Goal: Information Seeking & Learning: Learn about a topic

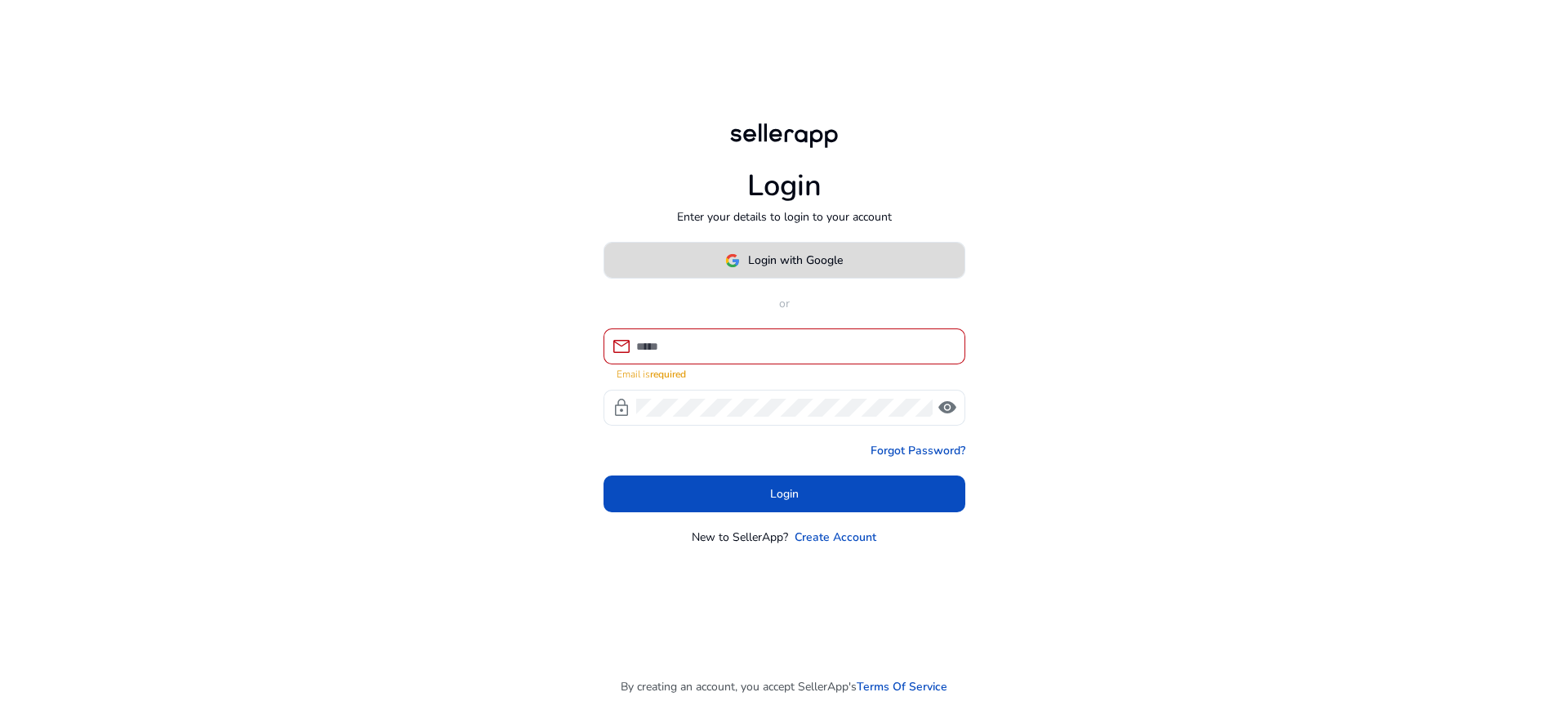
click at [834, 269] on span "Login with Google" at bounding box center [796, 260] width 95 height 17
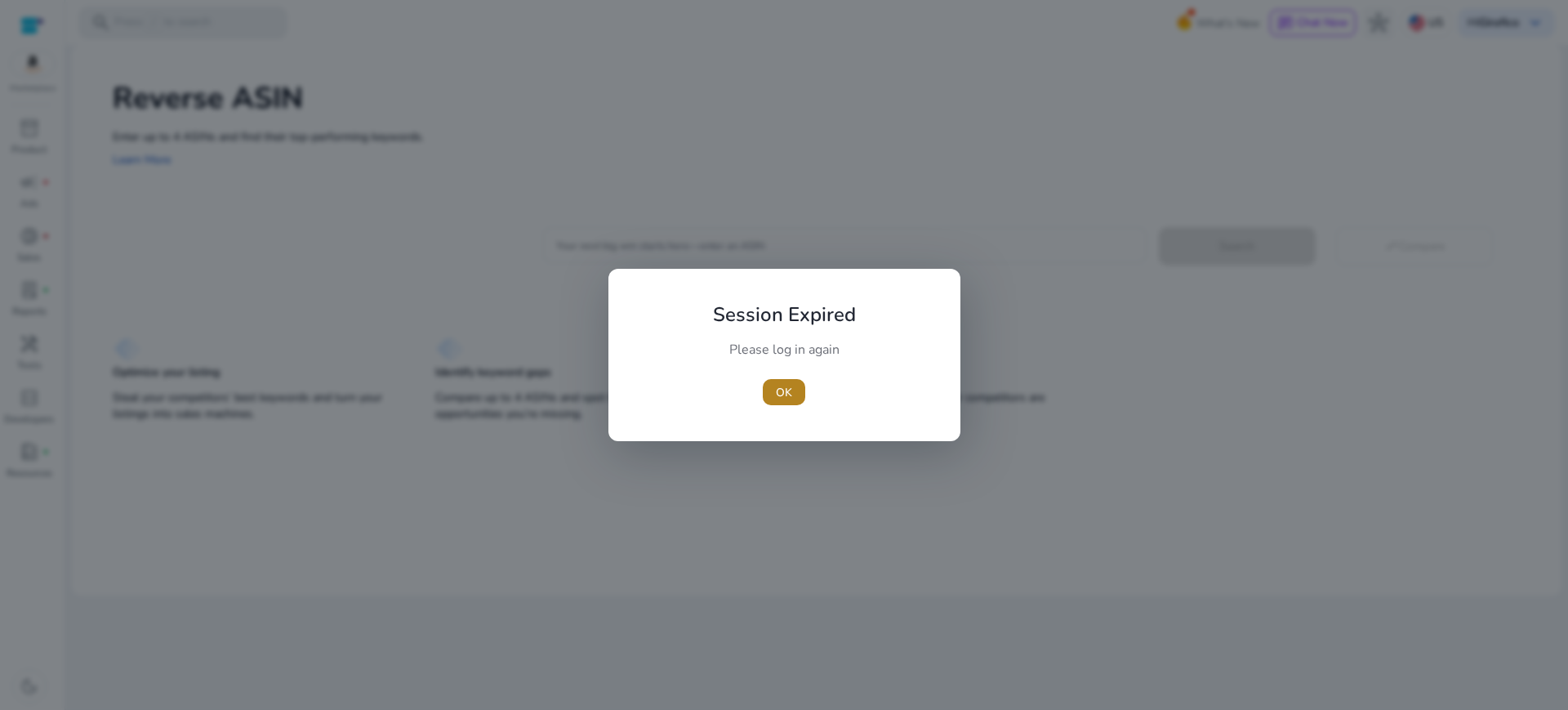
click at [789, 402] on span "button" at bounding box center [784, 392] width 42 height 39
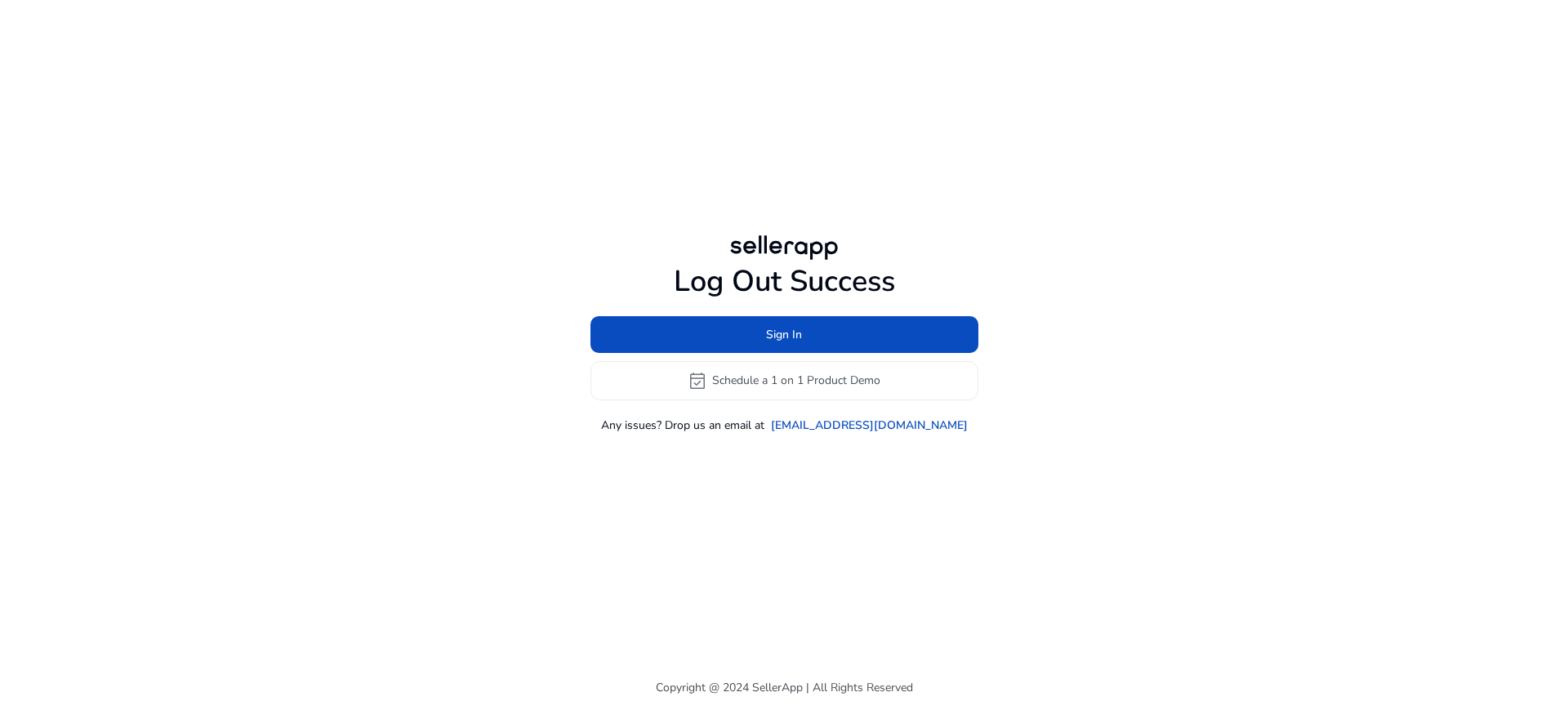
click at [953, 220] on div "Log Out Success Sign In event_available Schedule a 1 on 1 Product Demo Any issu…" at bounding box center [784, 332] width 939 height 665
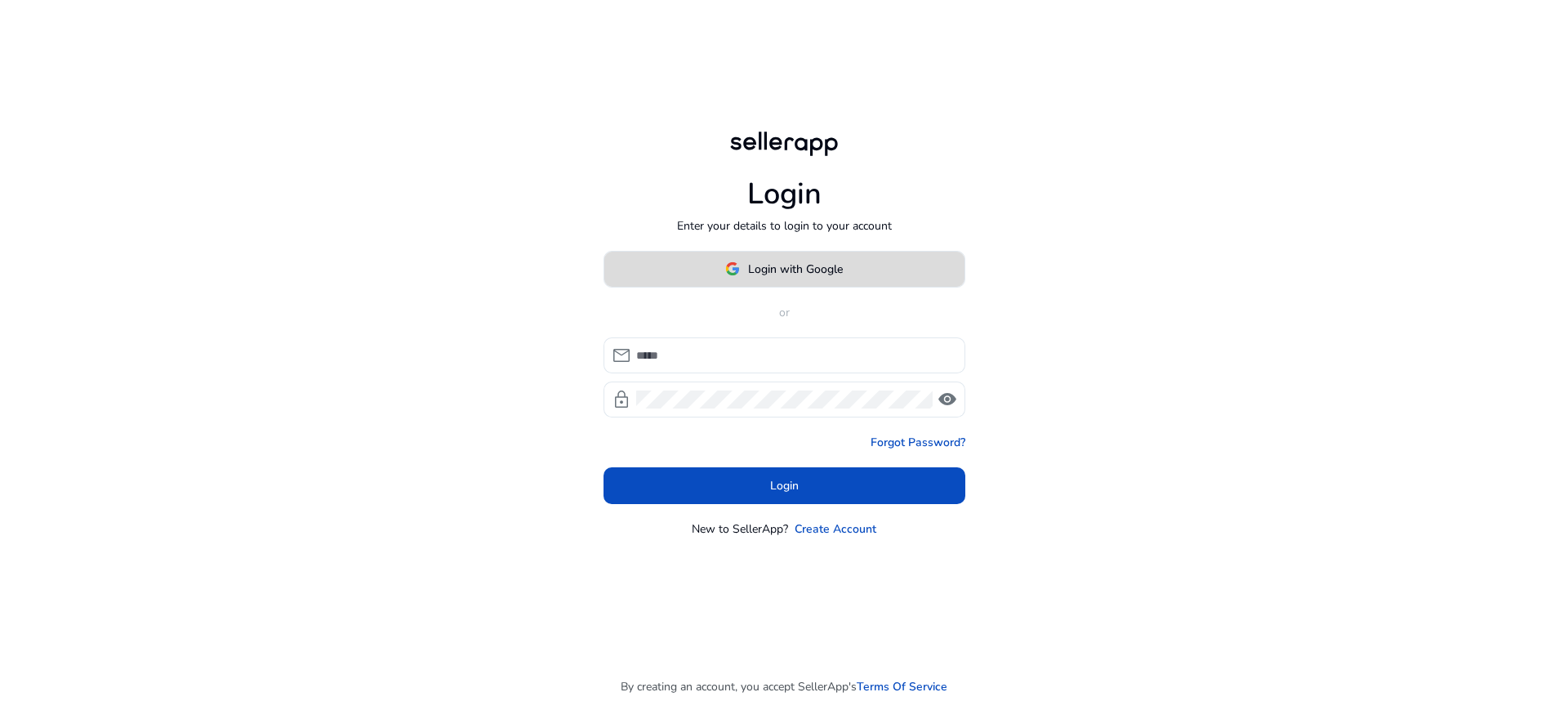
click at [788, 285] on span at bounding box center [784, 269] width 360 height 39
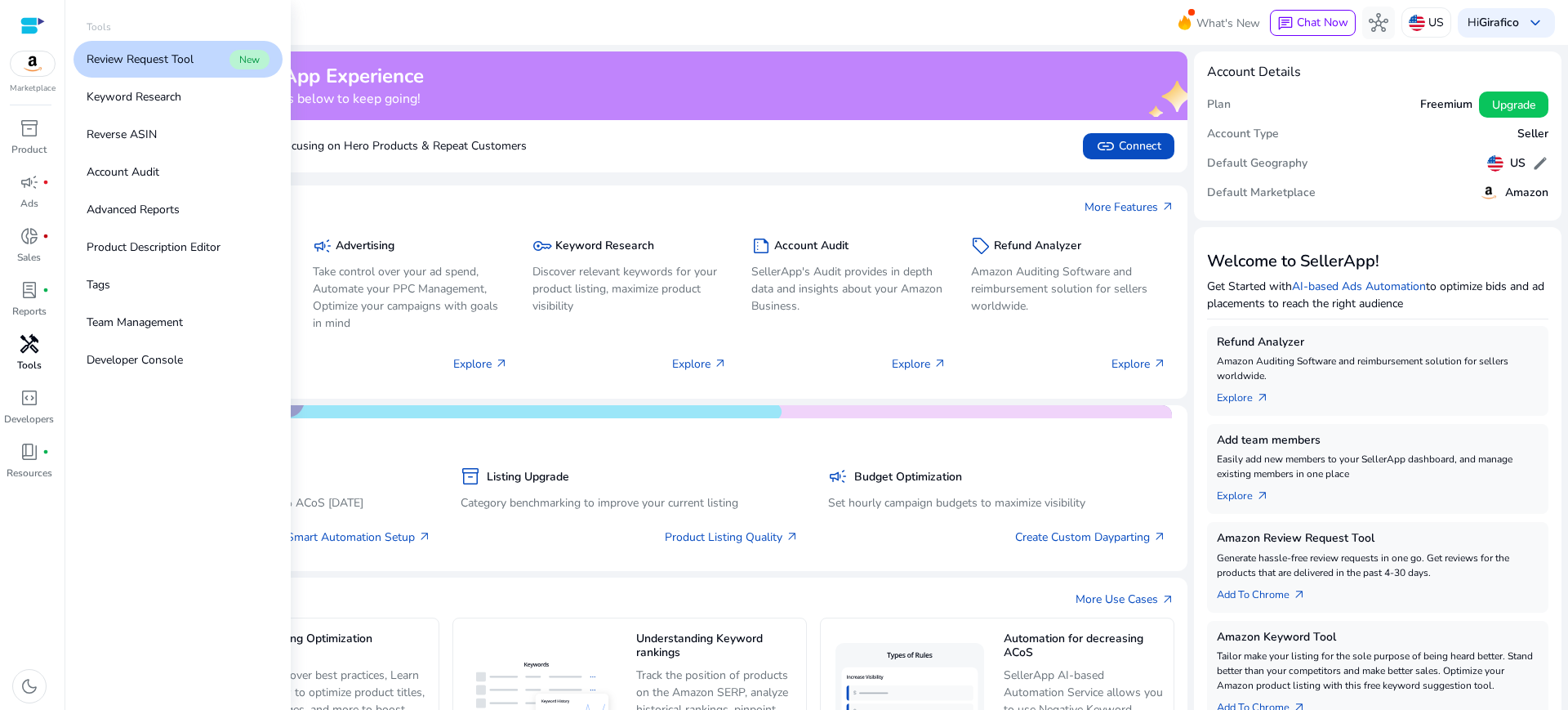
click at [31, 373] on link "handyman Tools" at bounding box center [29, 358] width 58 height 54
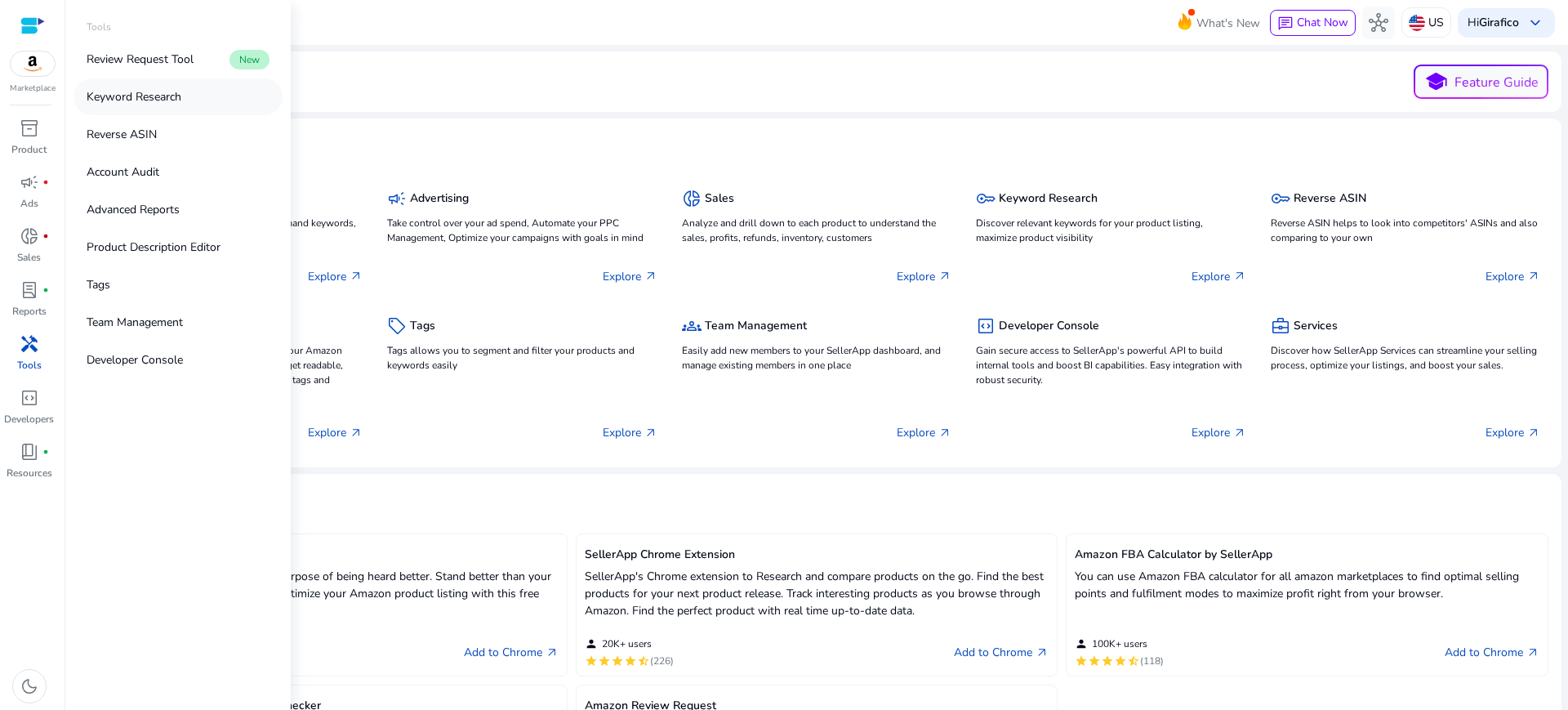
click at [181, 99] on p "Keyword Research" at bounding box center [134, 97] width 95 height 17
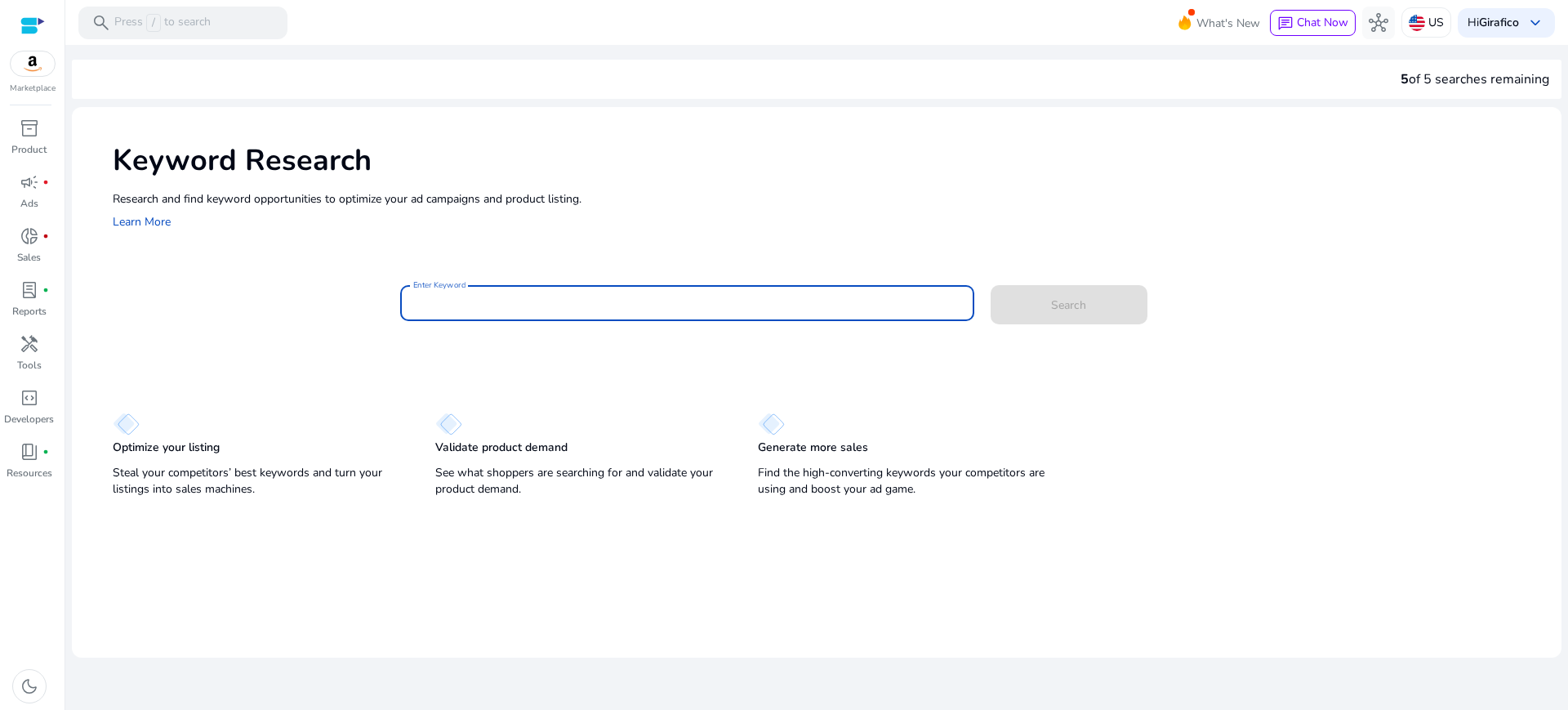
click at [512, 299] on input "Enter Keyword" at bounding box center [687, 304] width 548 height 18
type input "*"
type input "**********"
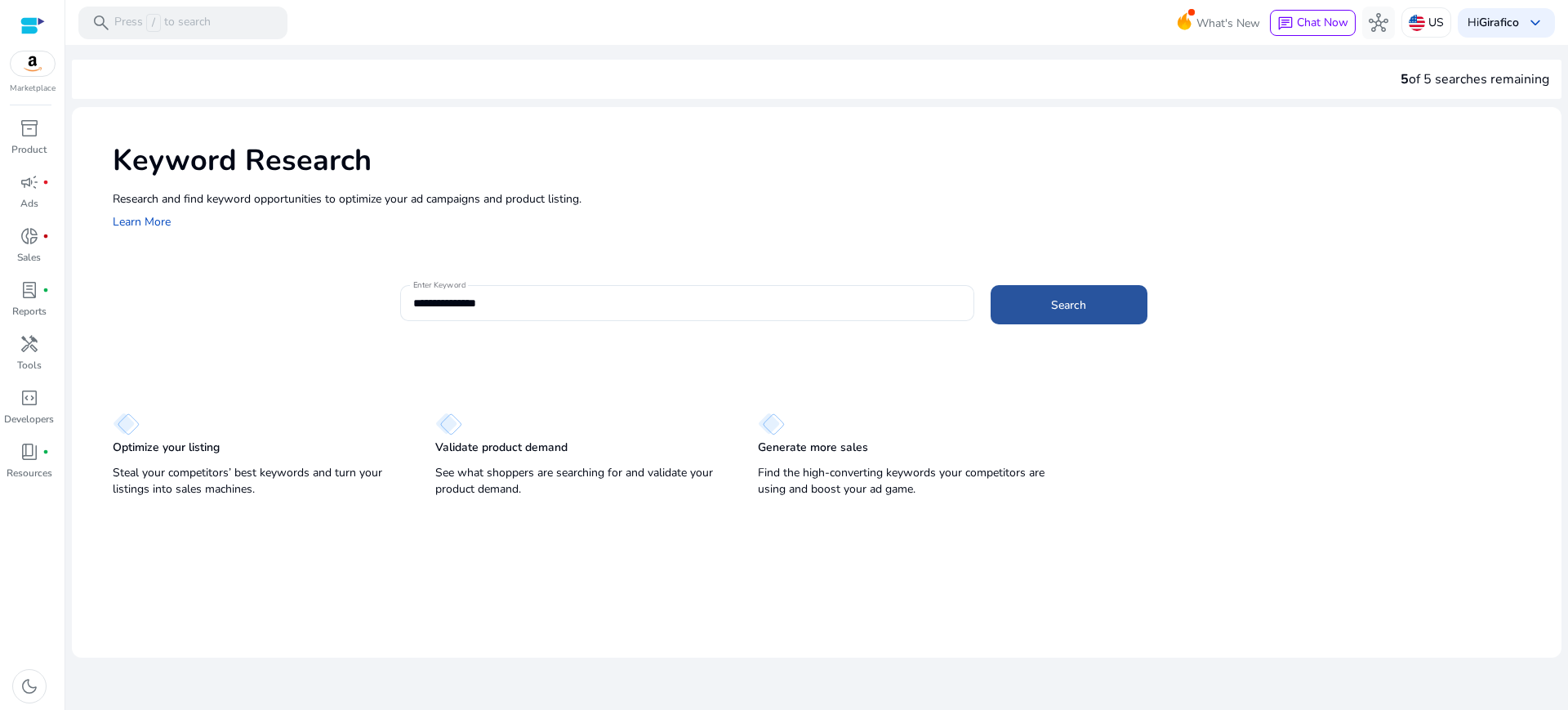
click at [1120, 291] on span at bounding box center [1069, 305] width 157 height 39
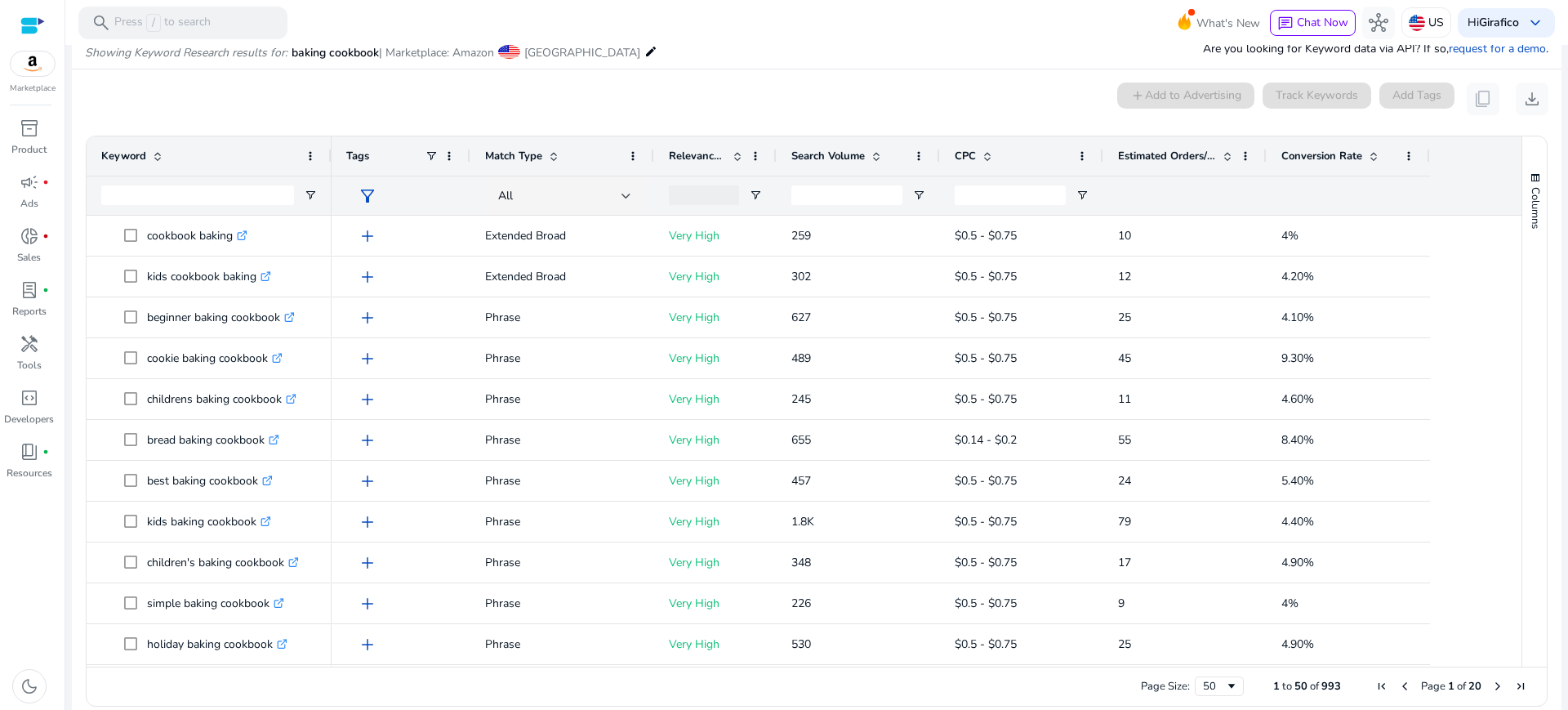
click at [1165, 157] on span "Estimated Orders/Month" at bounding box center [1167, 156] width 98 height 15
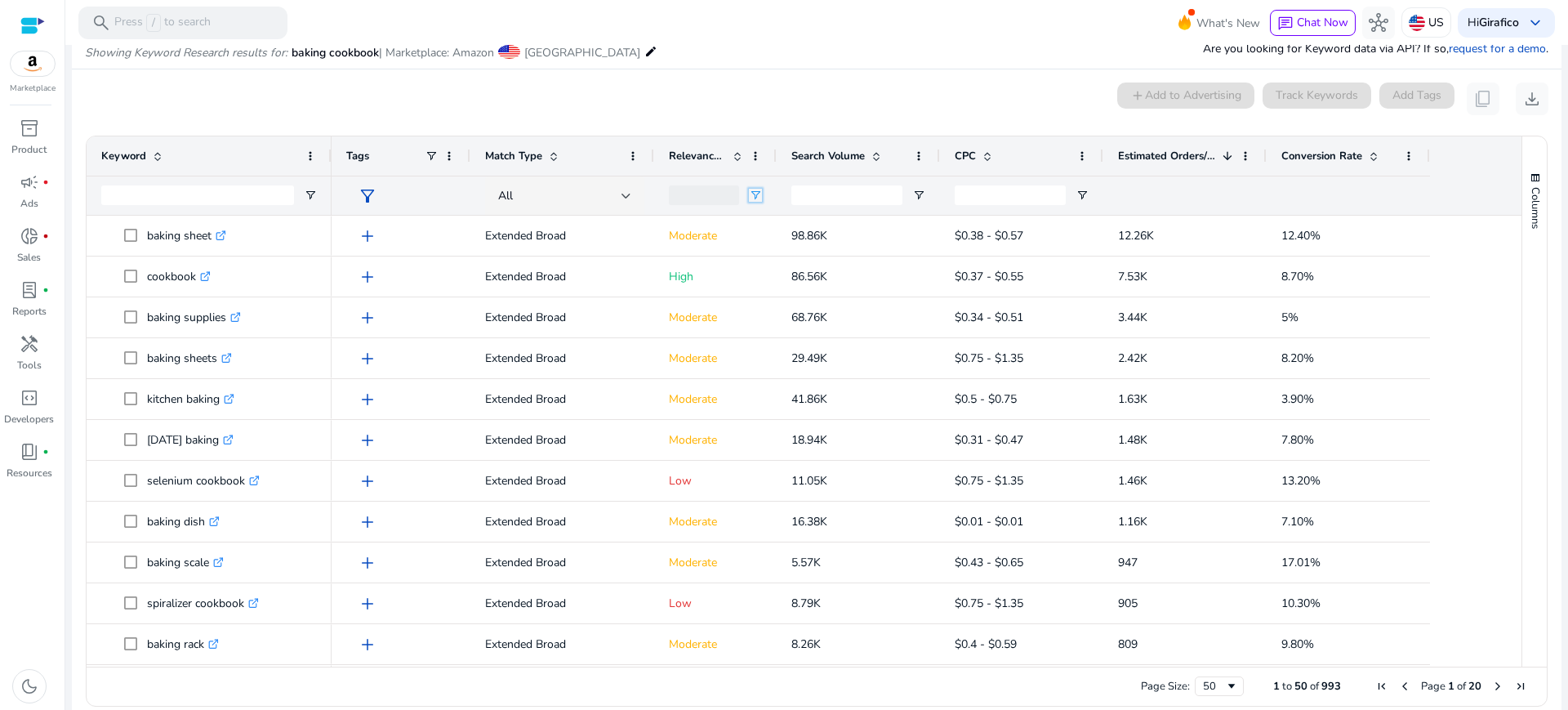
click at [756, 198] on span "Open Filter Menu" at bounding box center [755, 196] width 13 height 13
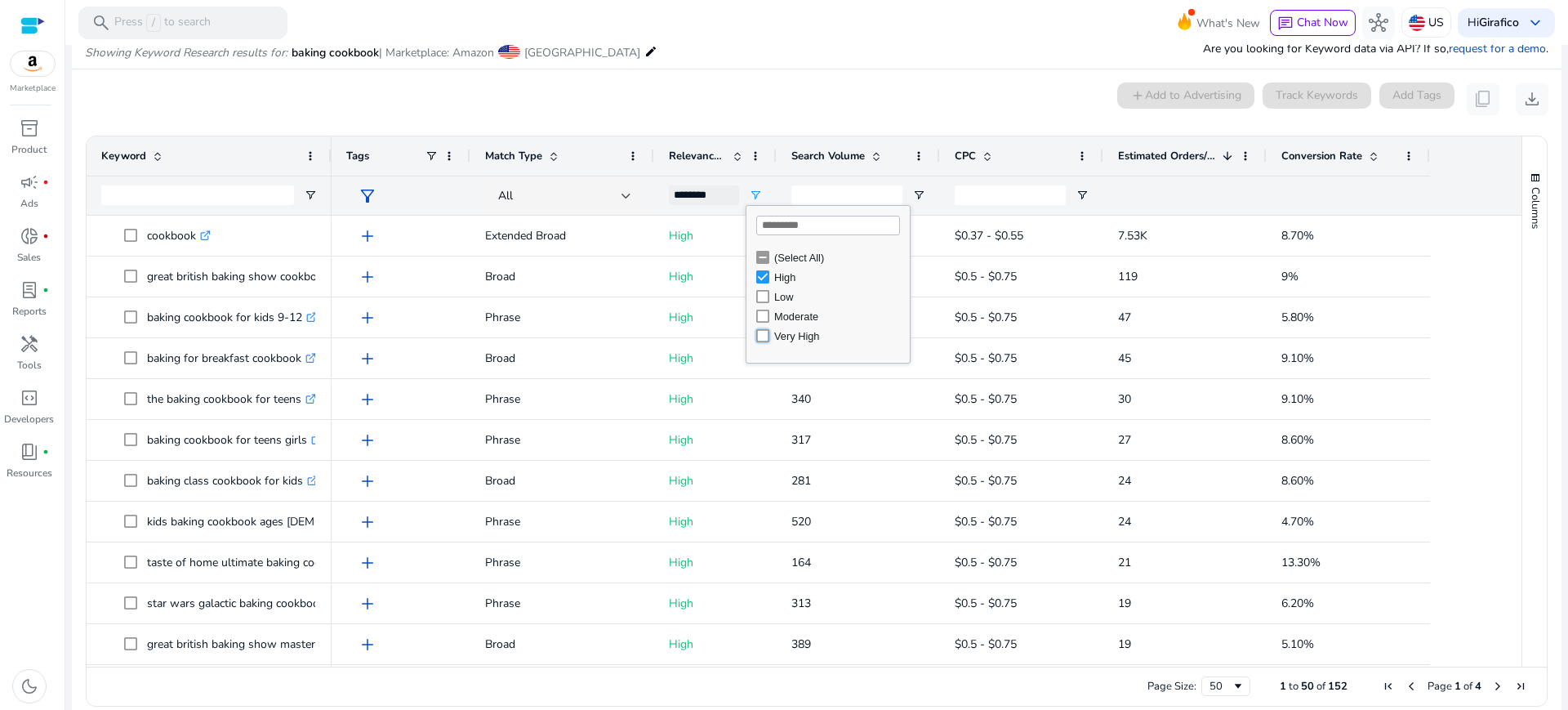
type input "**********"
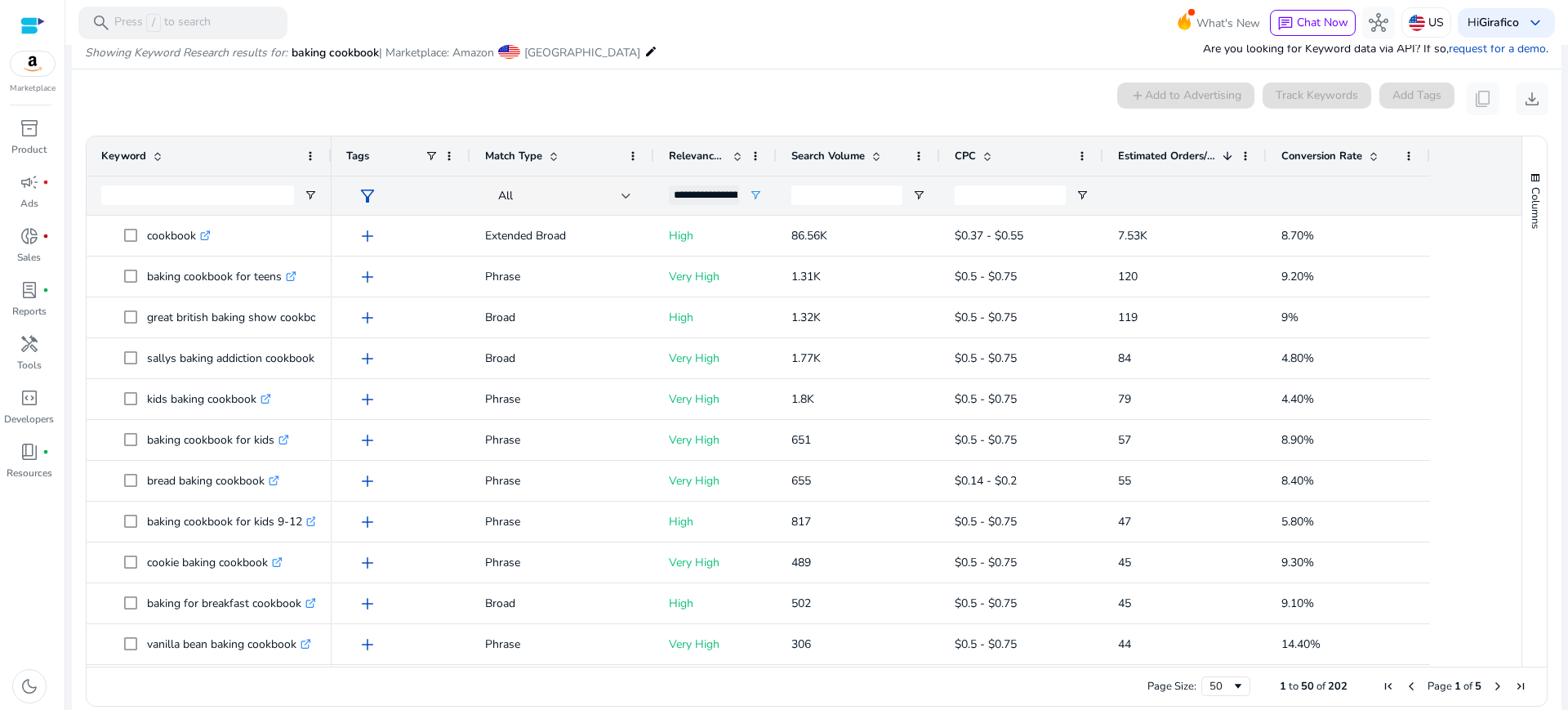
click at [869, 109] on div "0 keyword(s) selected add Add to Advertising Track Keywords Add Tags content_co…" at bounding box center [817, 98] width 1464 height 32
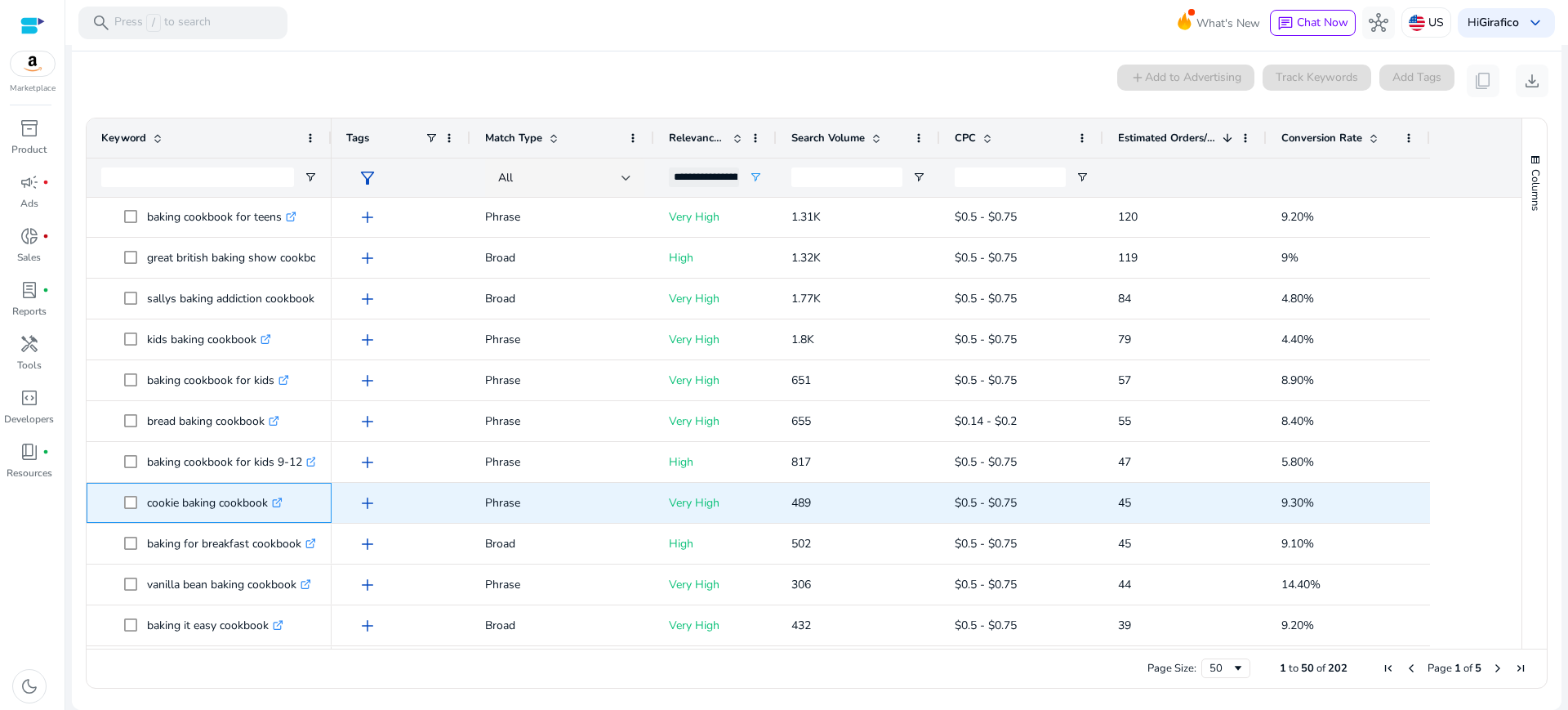
click at [146, 503] on span at bounding box center [135, 503] width 22 height 33
drag, startPoint x: 146, startPoint y: 503, endPoint x: 252, endPoint y: 503, distance: 106.0
click at [252, 503] on span "cookie baking cookbook .st0{fill:#2c8af8}" at bounding box center [220, 503] width 193 height 33
copy span "cookie baking cookbook"
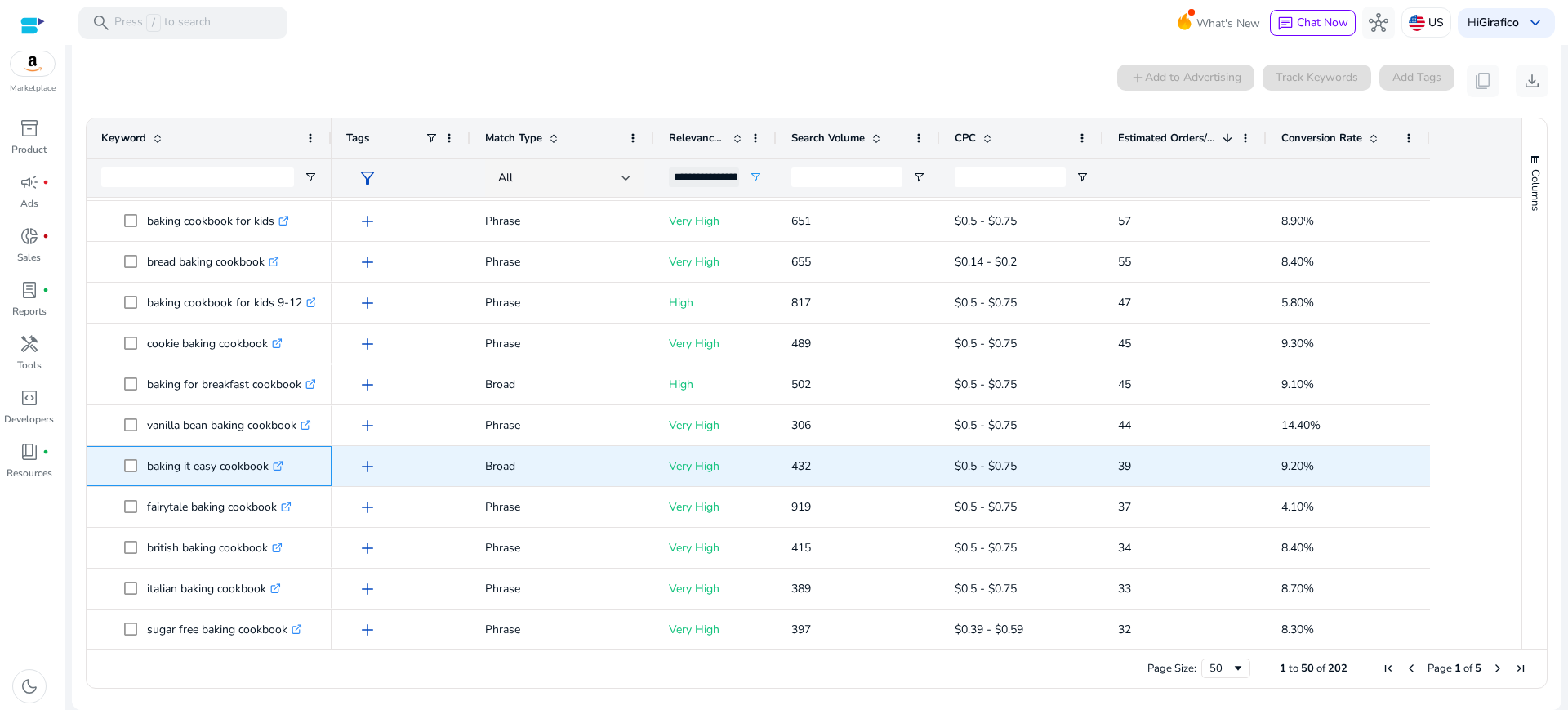
drag, startPoint x: 145, startPoint y: 464, endPoint x: 266, endPoint y: 475, distance: 121.5
click at [266, 475] on span "baking it easy cookbook .st0{fill:#2c8af8}" at bounding box center [220, 466] width 193 height 33
copy span "baking it easy cookbook"
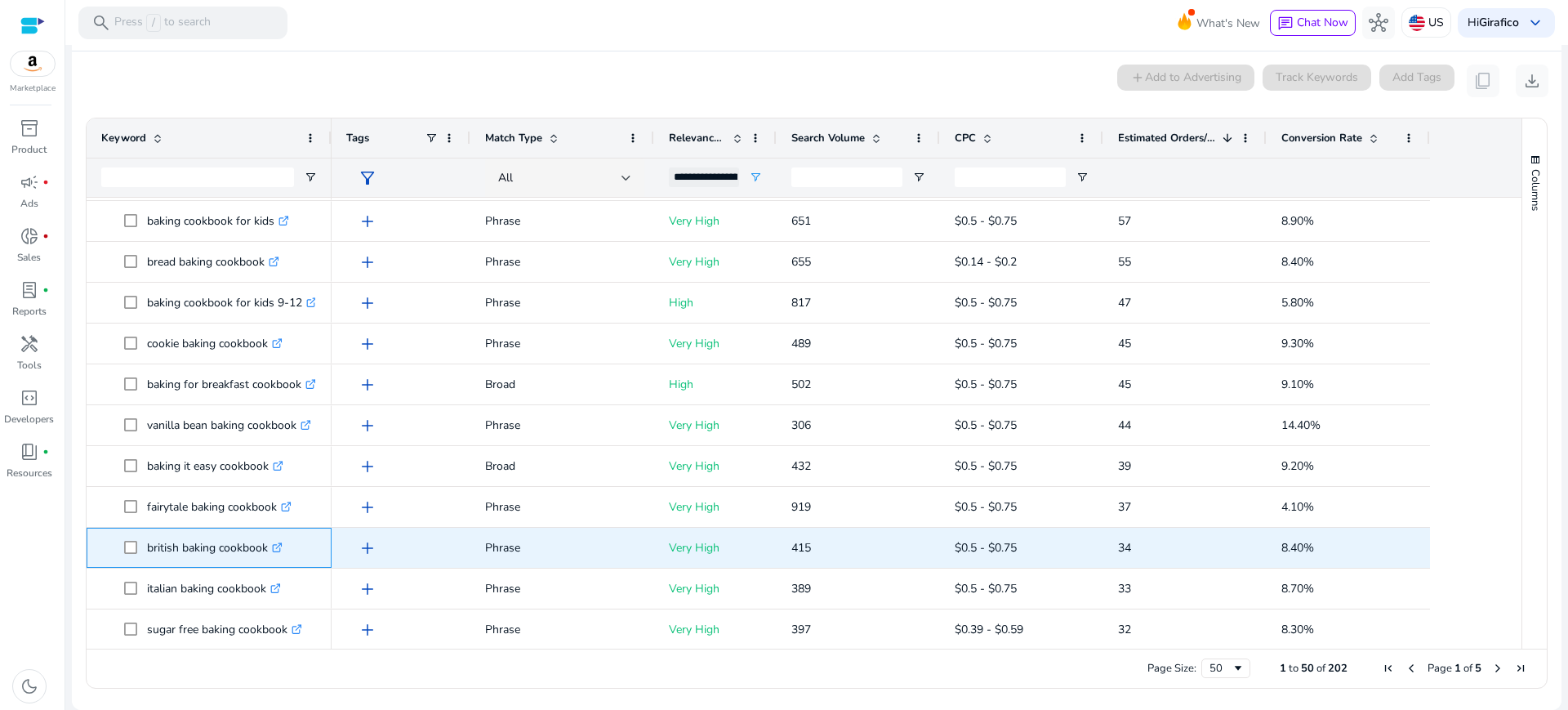
drag, startPoint x: 146, startPoint y: 547, endPoint x: 268, endPoint y: 546, distance: 122.0
click at [268, 546] on span "british baking cookbook .st0{fill:#2c8af8}" at bounding box center [220, 548] width 193 height 33
copy span "british baking cookbook"
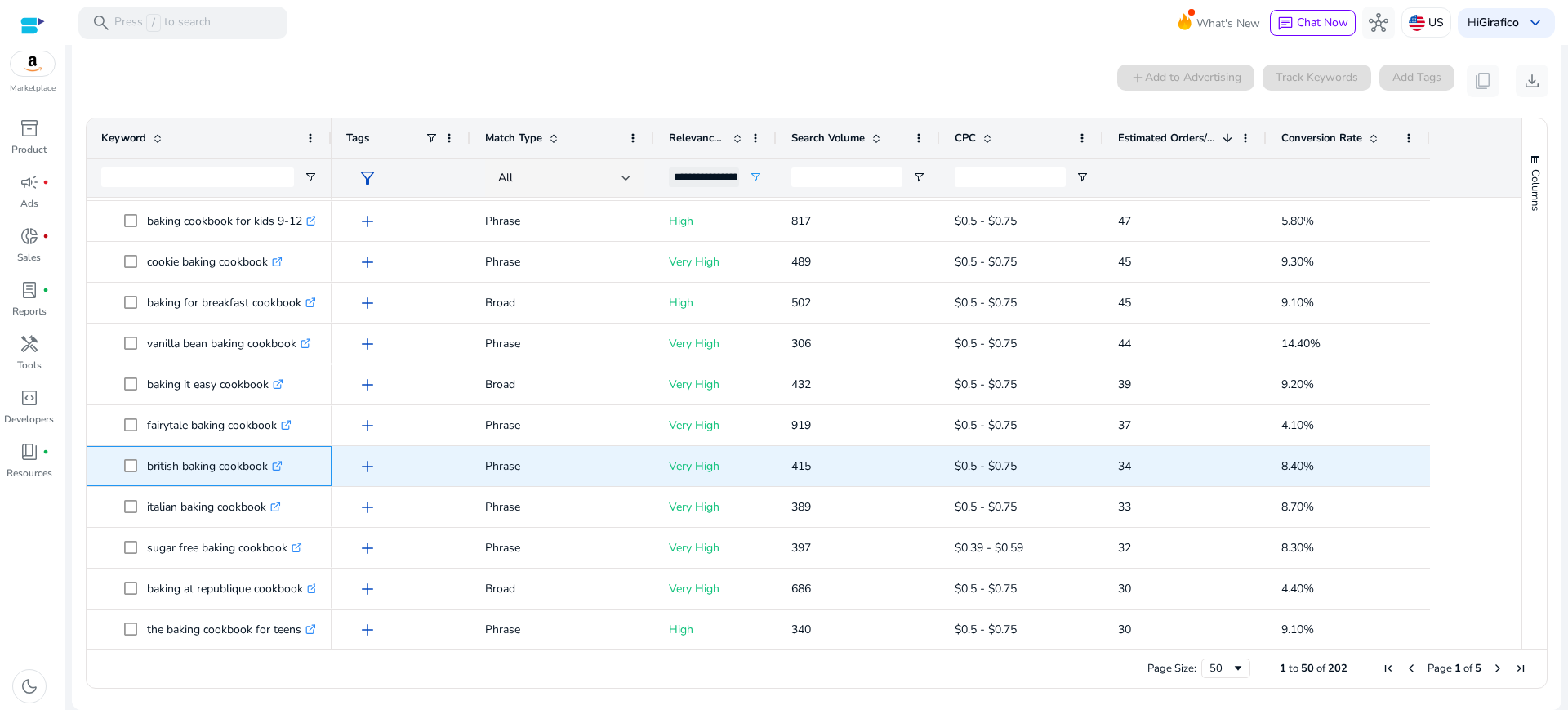
scroll to position [283, 0]
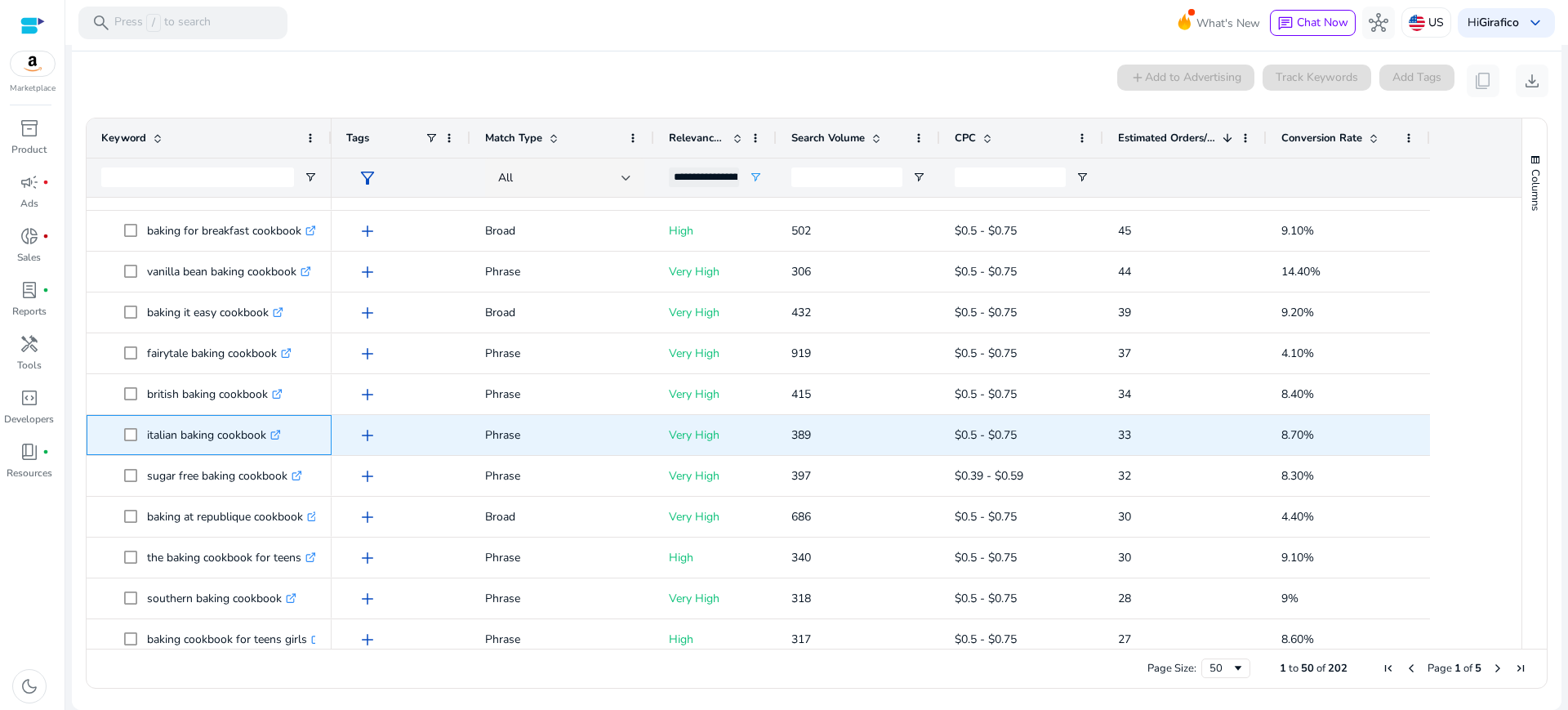
drag, startPoint x: 146, startPoint y: 434, endPoint x: 270, endPoint y: 439, distance: 124.1
click at [270, 439] on span "italian baking cookbook .st0{fill:#2c8af8}" at bounding box center [220, 435] width 193 height 33
copy span "italian baking cookbook"
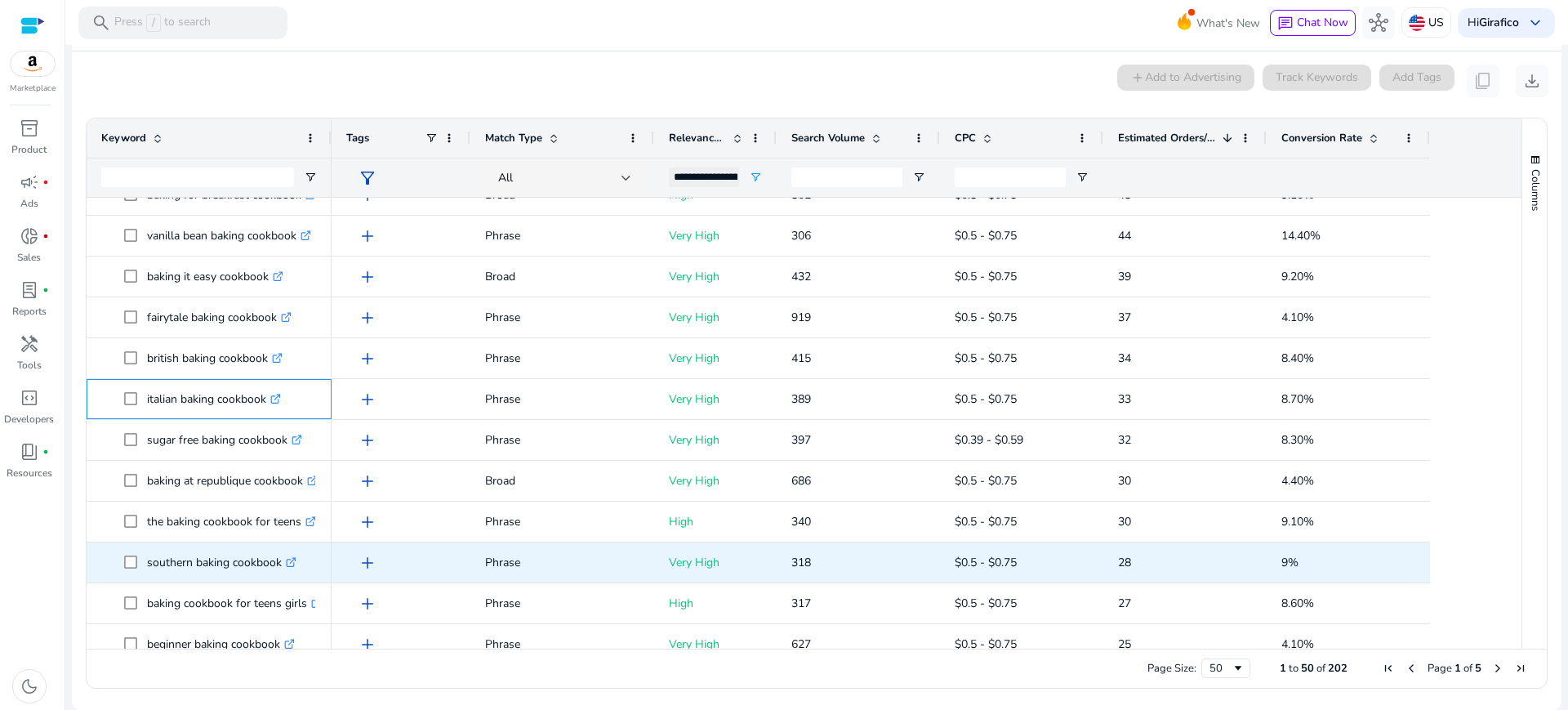
scroll to position [390, 0]
drag, startPoint x: 149, startPoint y: 564, endPoint x: 283, endPoint y: 566, distance: 134.0
click at [283, 566] on p "southern baking cookbook .st0{fill:#2c8af8}" at bounding box center [222, 563] width 150 height 33
copy p "southern baking cookbook"
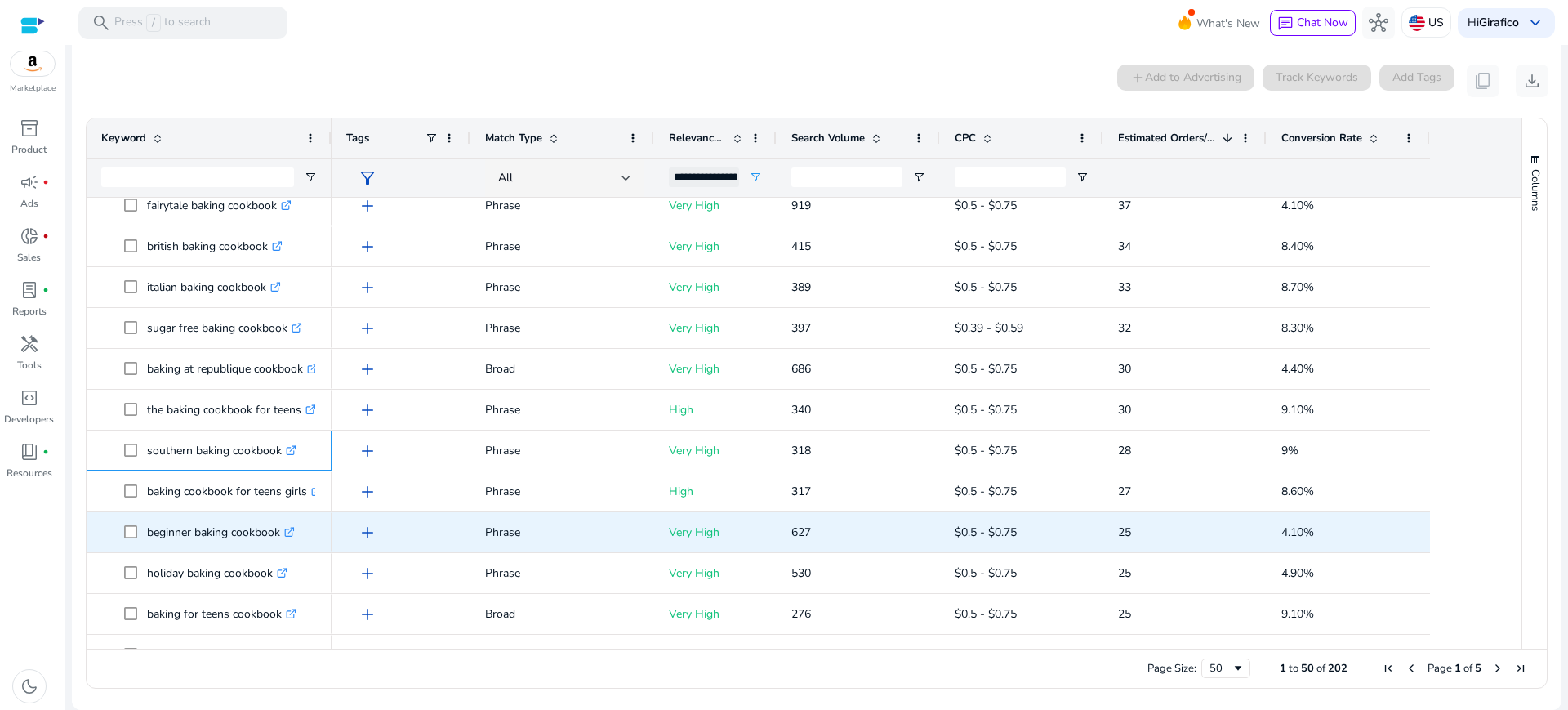
scroll to position [539, 0]
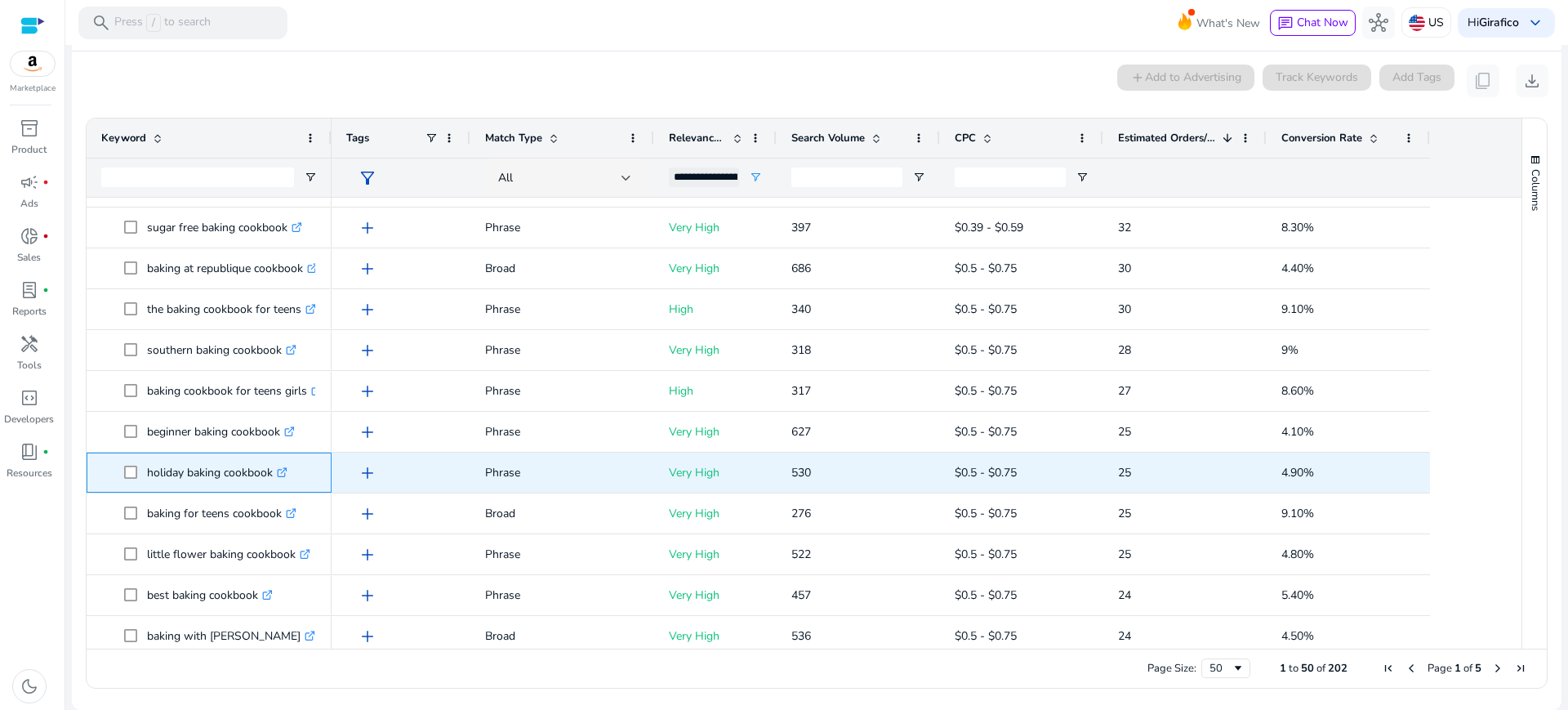
drag, startPoint x: 148, startPoint y: 470, endPoint x: 274, endPoint y: 473, distance: 126.0
click at [274, 473] on p "holiday baking cookbook .st0{fill:#2c8af8}" at bounding box center [217, 473] width 141 height 33
copy p "holiday baking cookbook"
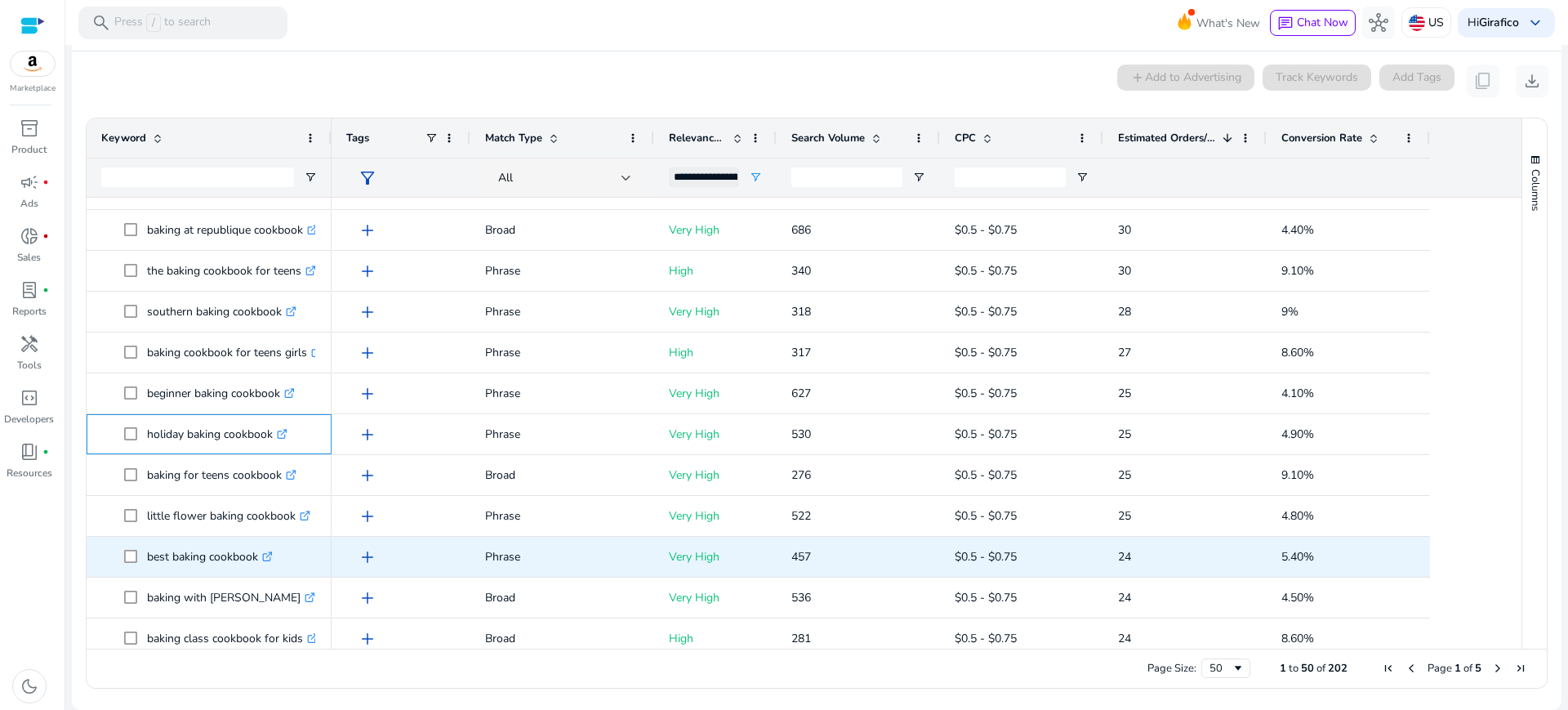
scroll to position [645, 0]
drag, startPoint x: 144, startPoint y: 554, endPoint x: 258, endPoint y: 560, distance: 114.2
click at [258, 560] on span "best baking cookbook .st0{fill:#2c8af8}" at bounding box center [220, 554] width 193 height 33
copy span "best baking cookbook"
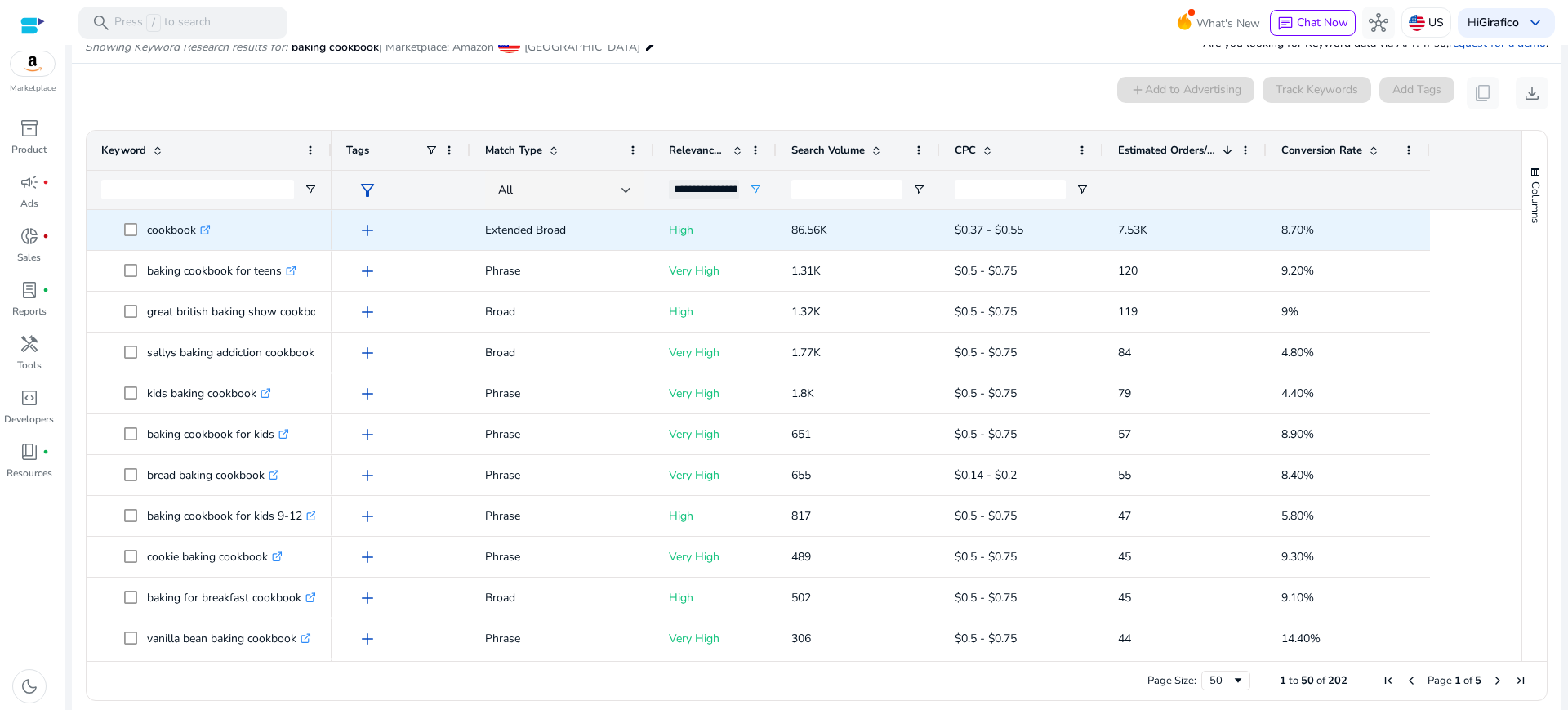
scroll to position [211, 0]
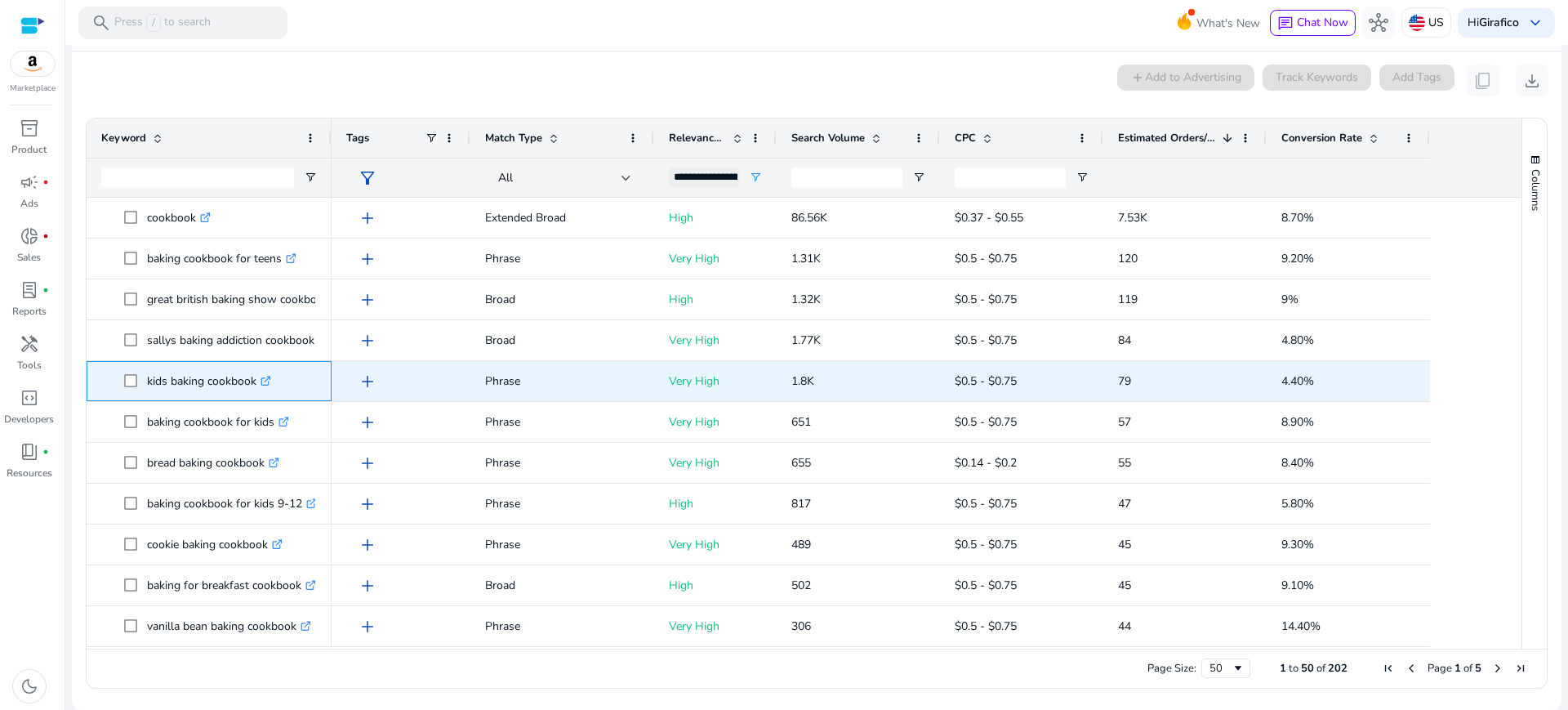
drag, startPoint x: 142, startPoint y: 381, endPoint x: 255, endPoint y: 386, distance: 113.1
click at [255, 386] on span "kids baking cookbook .st0{fill:#2c8af8}" at bounding box center [220, 381] width 193 height 33
copy span "kids baking cookbook"
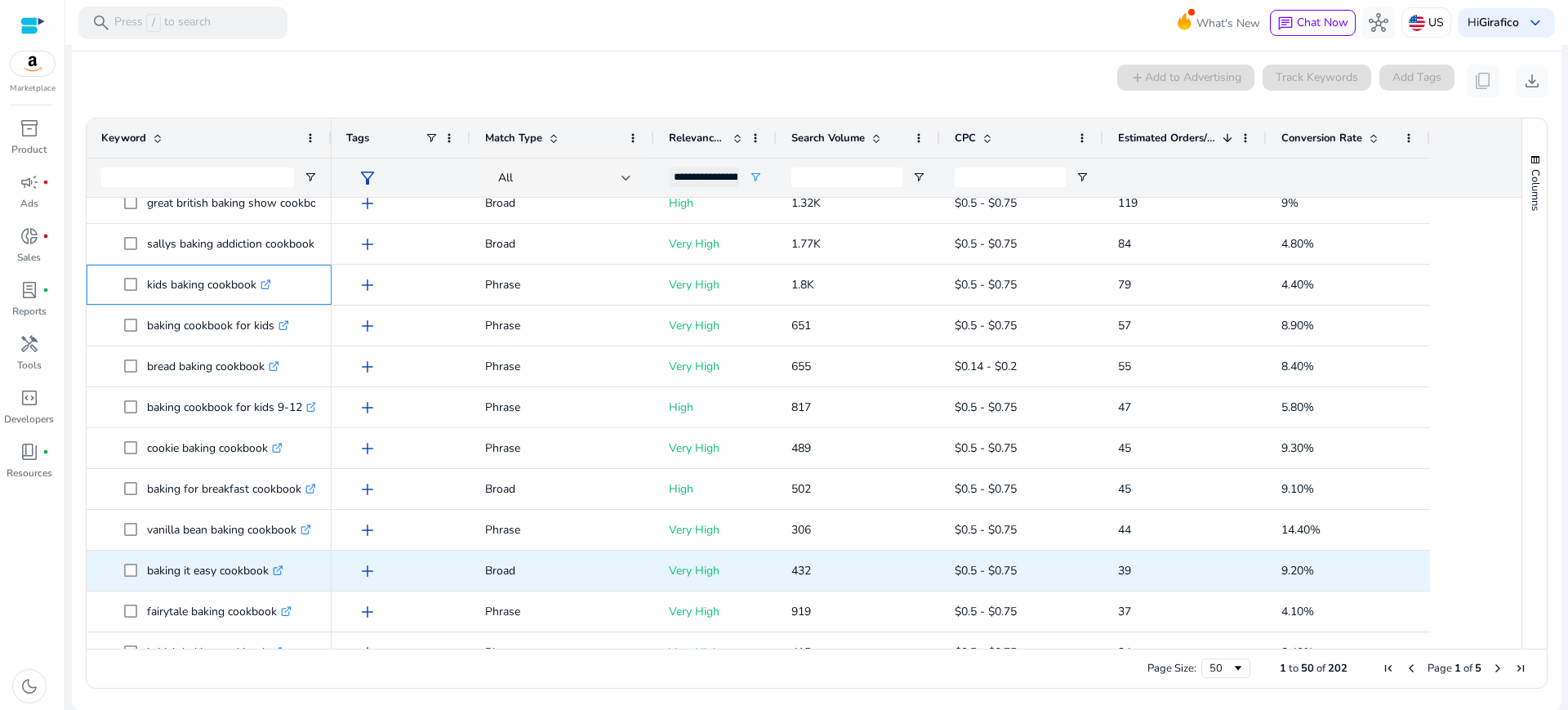
scroll to position [107, 0]
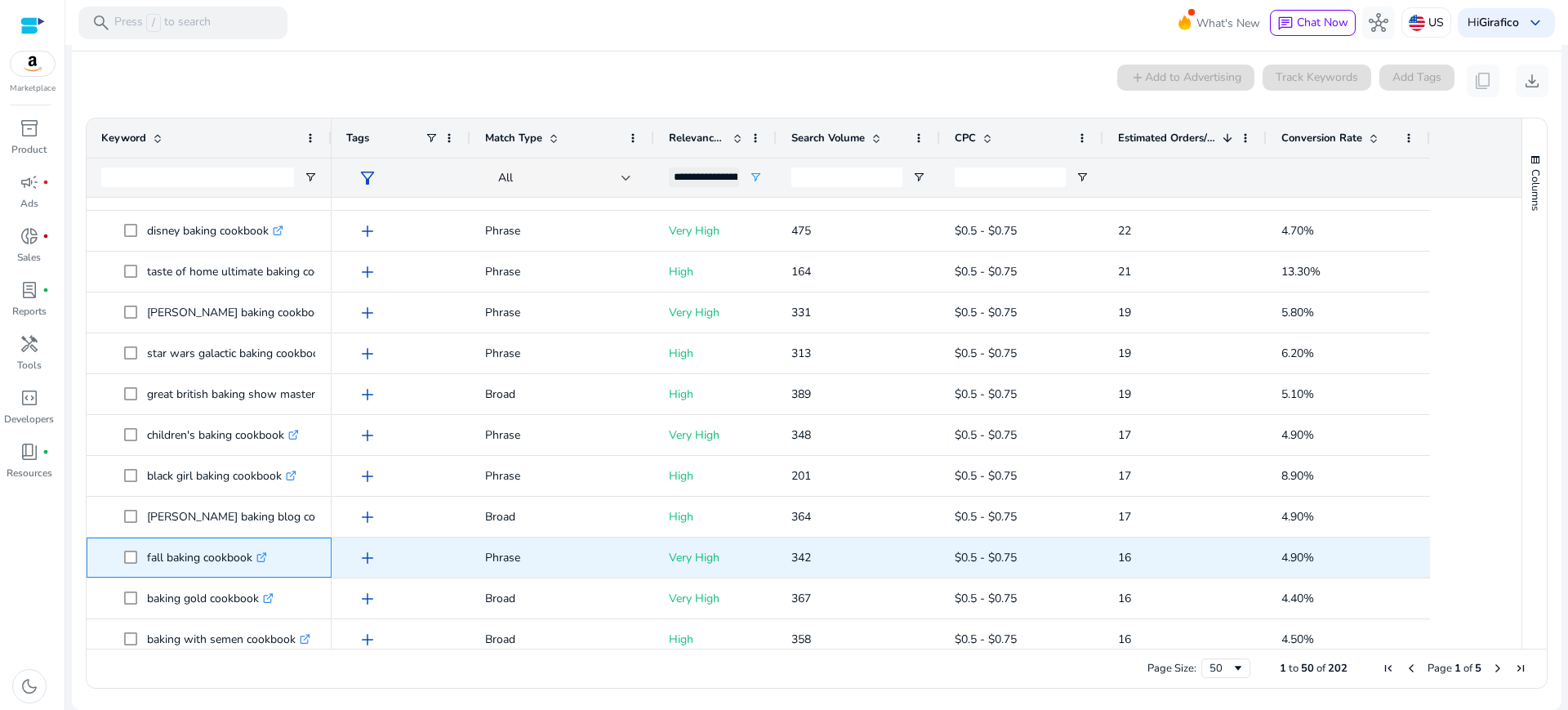
drag, startPoint x: 145, startPoint y: 561, endPoint x: 252, endPoint y: 558, distance: 107.0
click at [252, 558] on span "fall baking cookbook .st0{fill:#2c8af8}" at bounding box center [220, 558] width 193 height 33
copy span "fall baking cookbook"
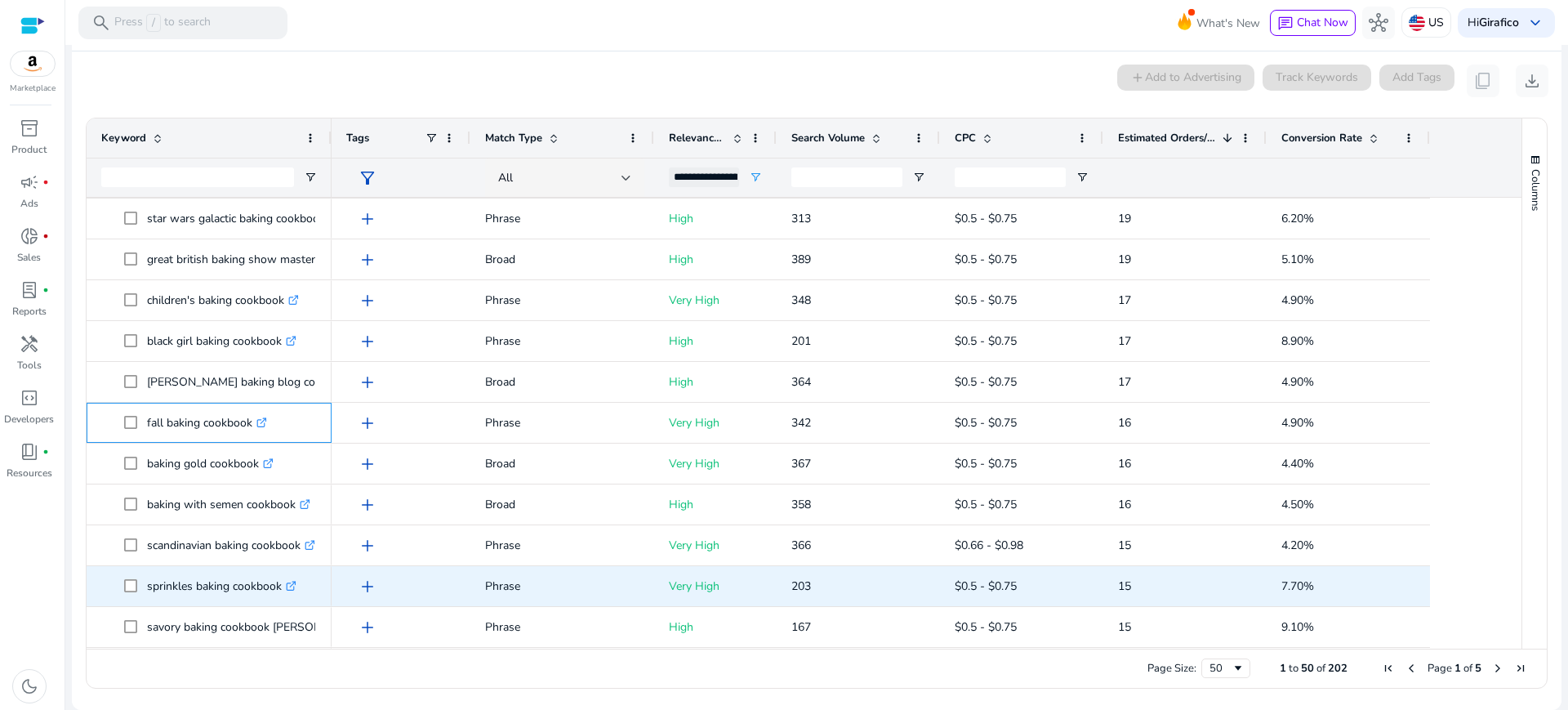
scroll to position [1312, 0]
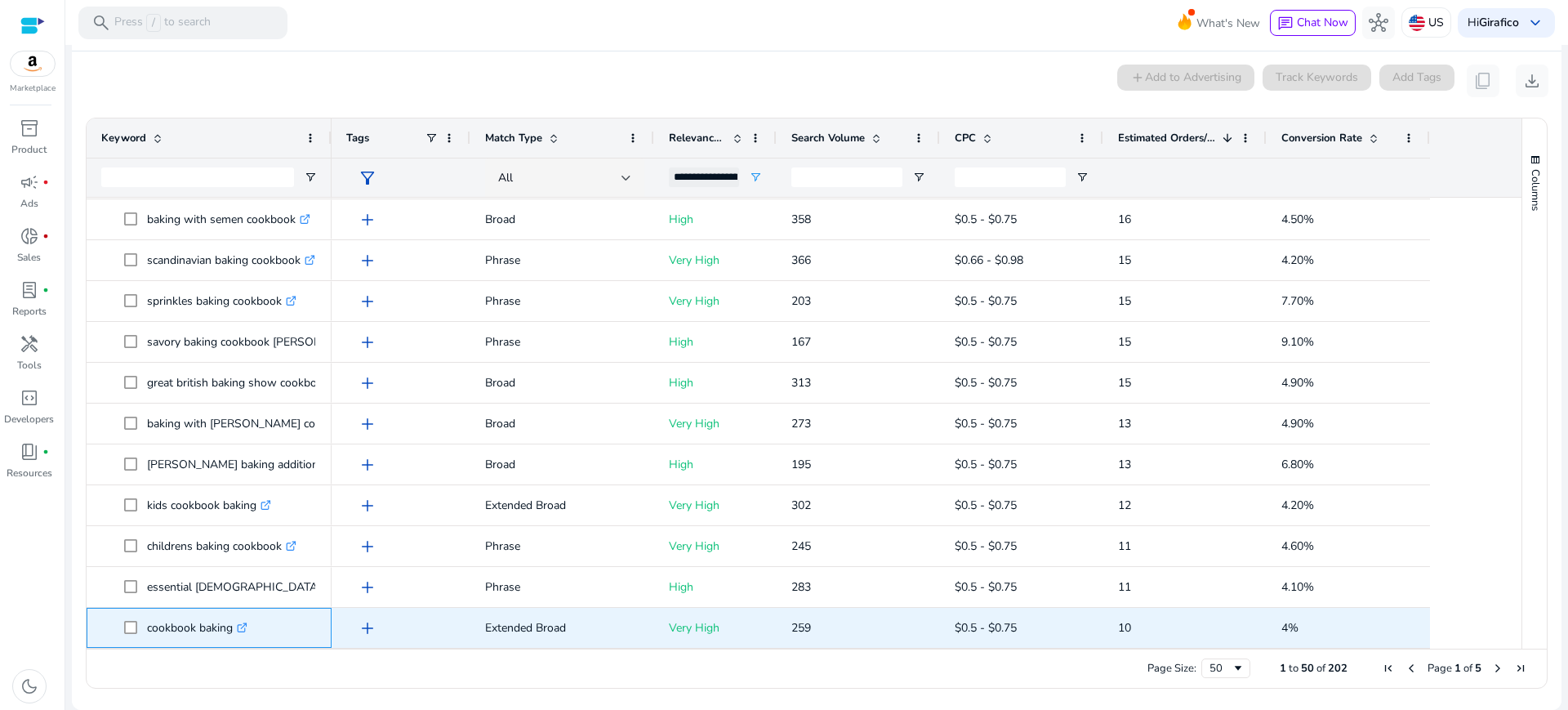
drag, startPoint x: 144, startPoint y: 628, endPoint x: 233, endPoint y: 634, distance: 89.2
click at [233, 634] on span "cookbook baking .st0{fill:#2c8af8}" at bounding box center [220, 628] width 193 height 33
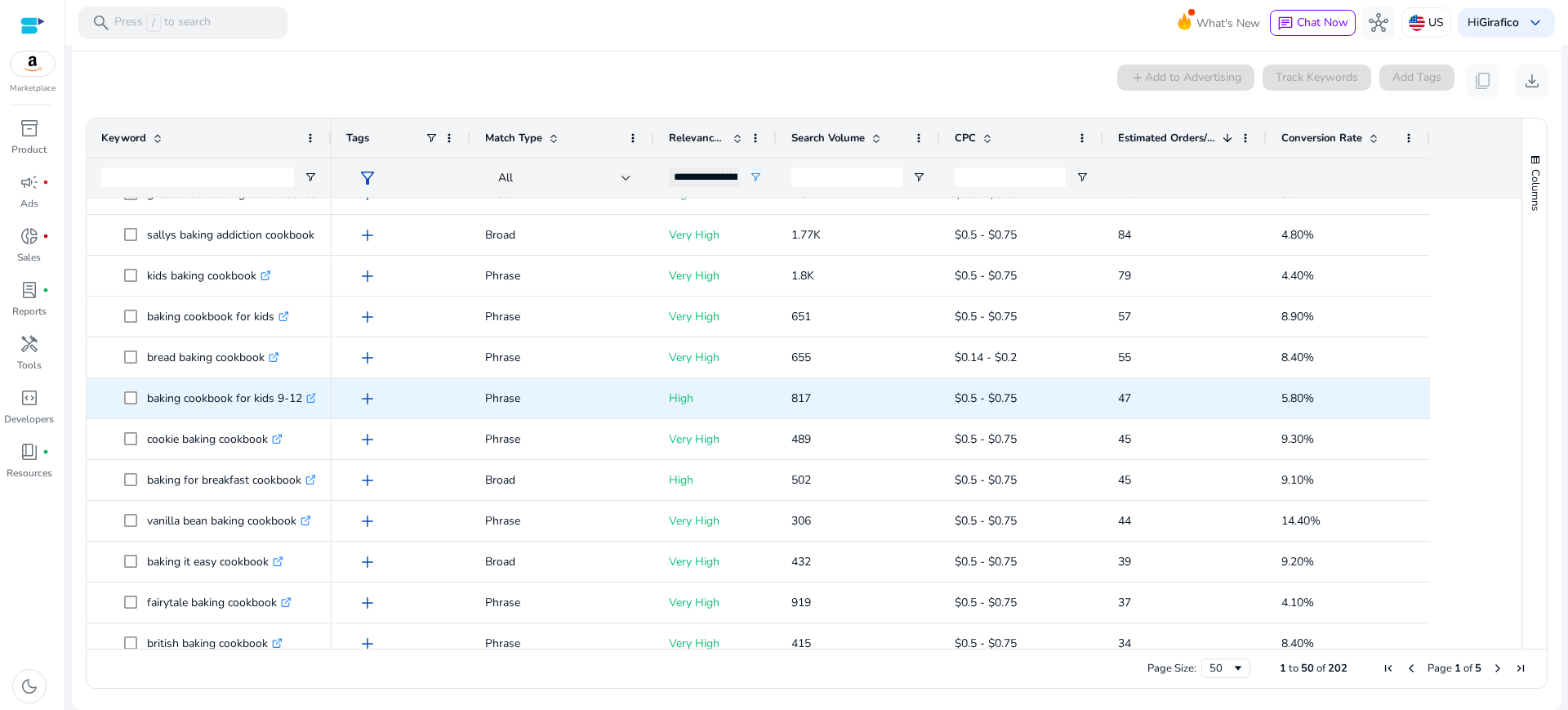
scroll to position [0, 0]
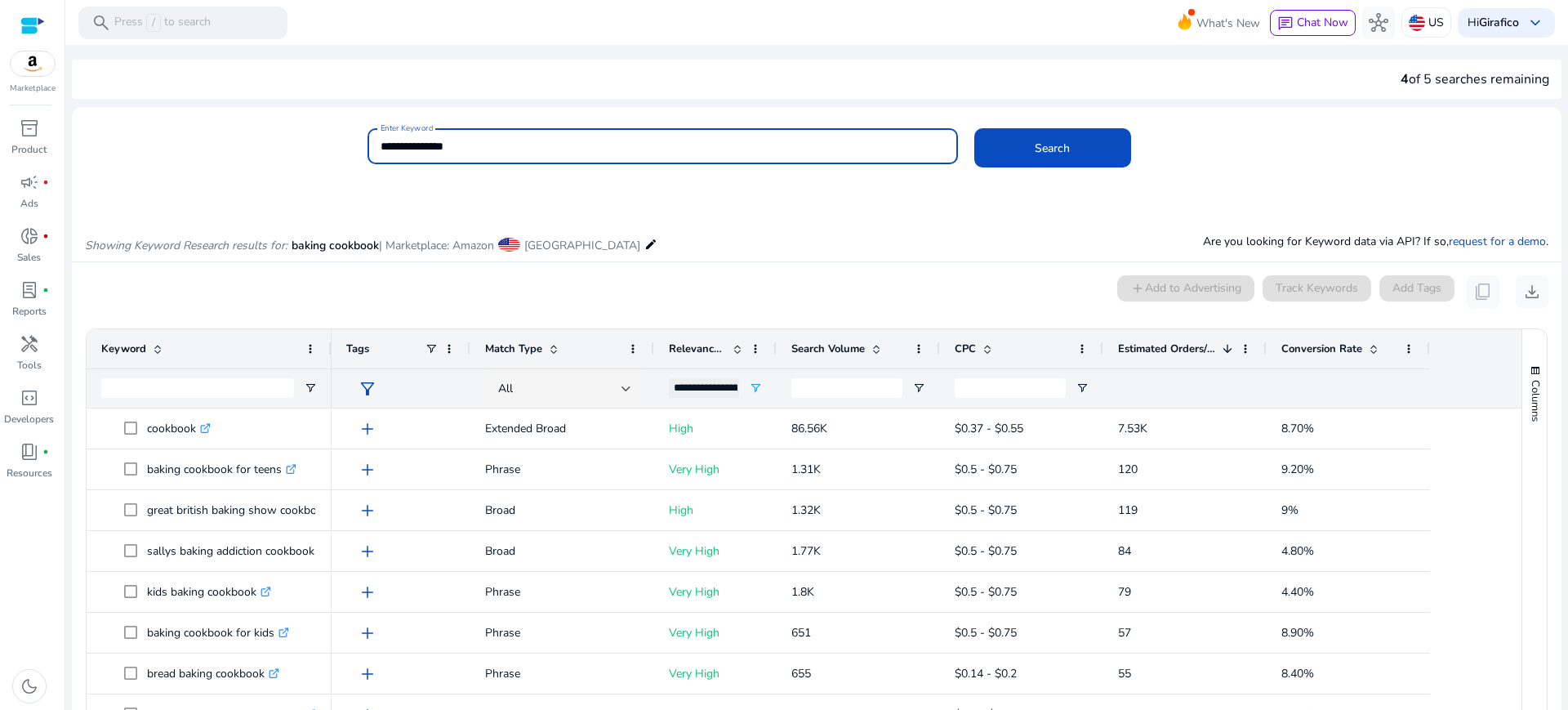
drag, startPoint x: 413, startPoint y: 142, endPoint x: 373, endPoint y: 144, distance: 40.0
click at [373, 144] on div "**********" at bounding box center [663, 146] width 591 height 36
type input "**********"
click at [975, 128] on button "Search" at bounding box center [1053, 147] width 157 height 39
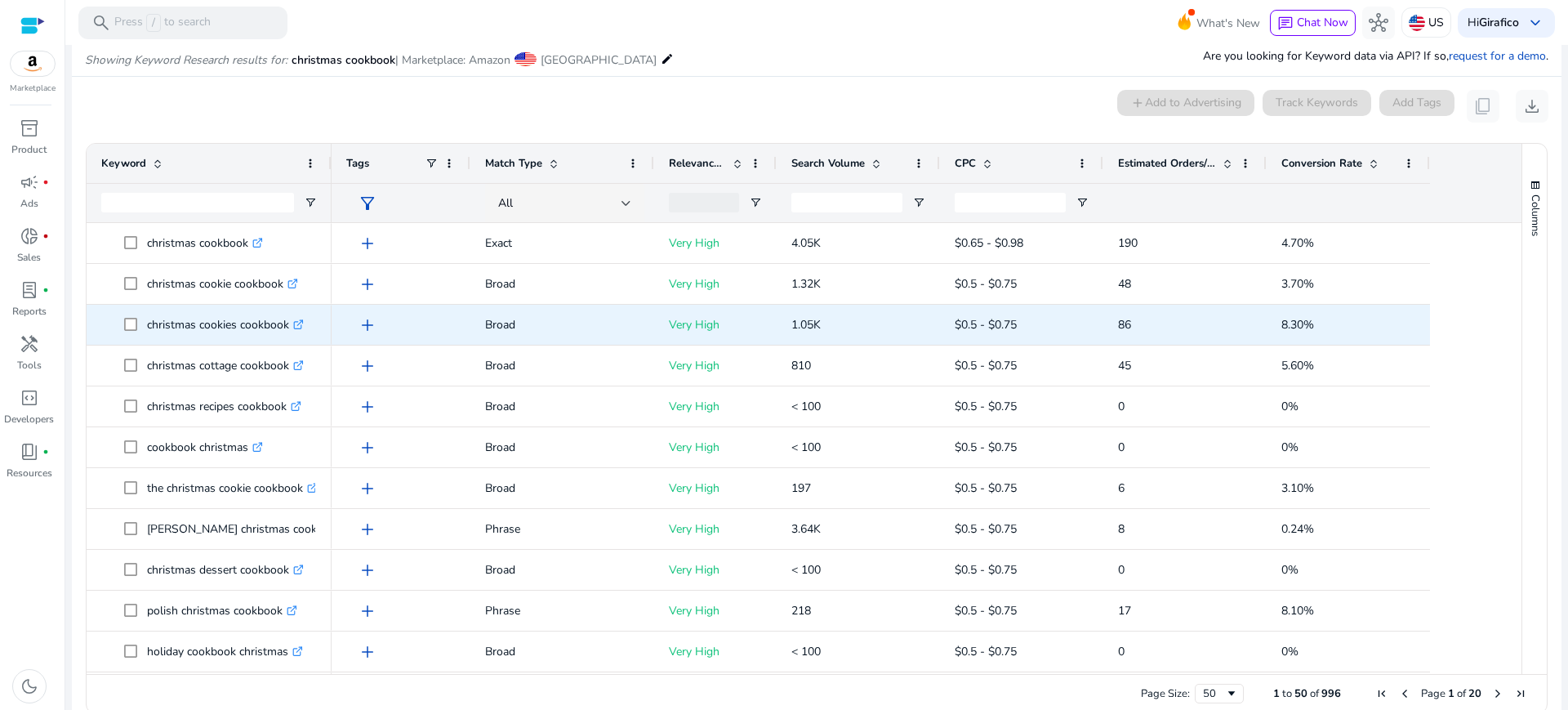
scroll to position [195, 0]
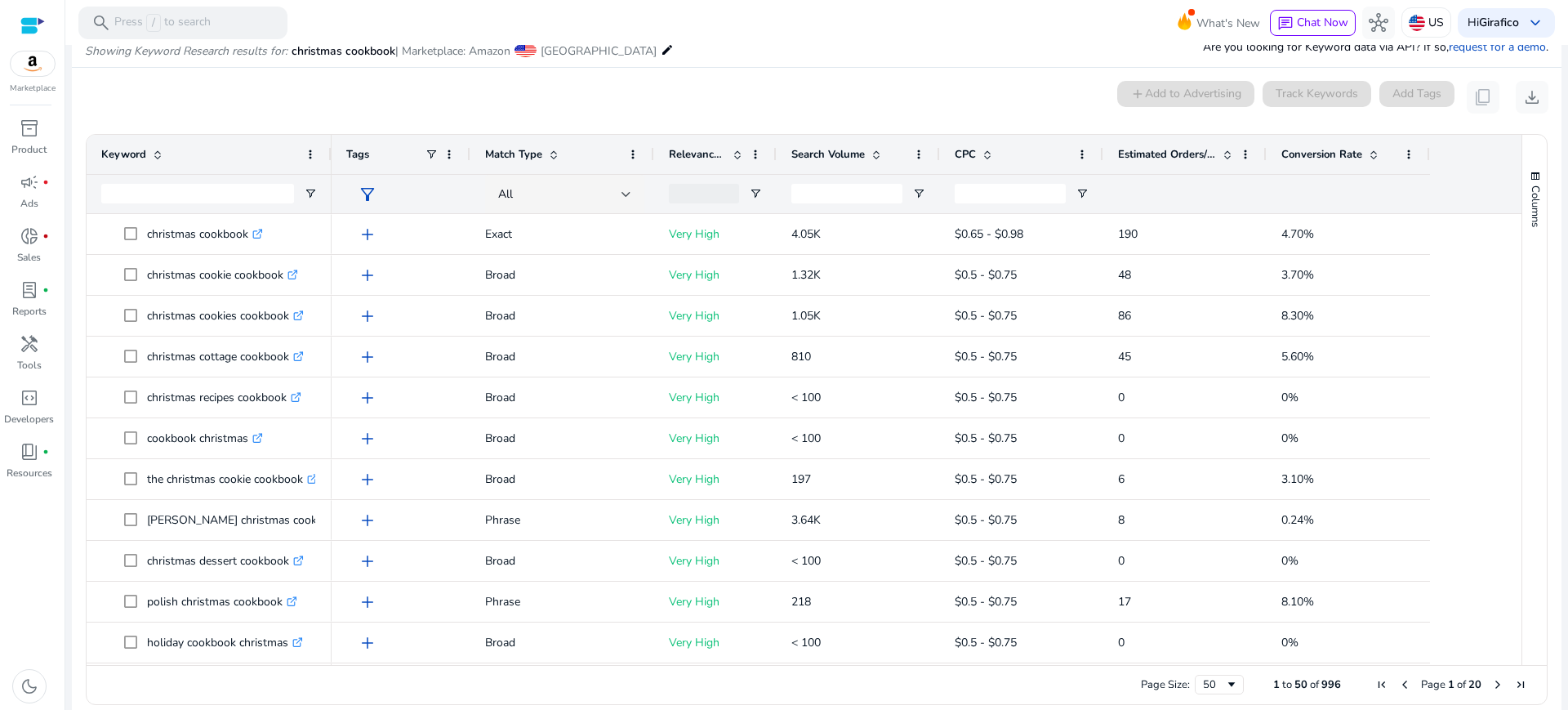
click at [1178, 157] on span "Estimated Orders/Month" at bounding box center [1167, 155] width 98 height 15
click at [1179, 144] on div "Estimated Orders/Month 1" at bounding box center [1175, 154] width 116 height 31
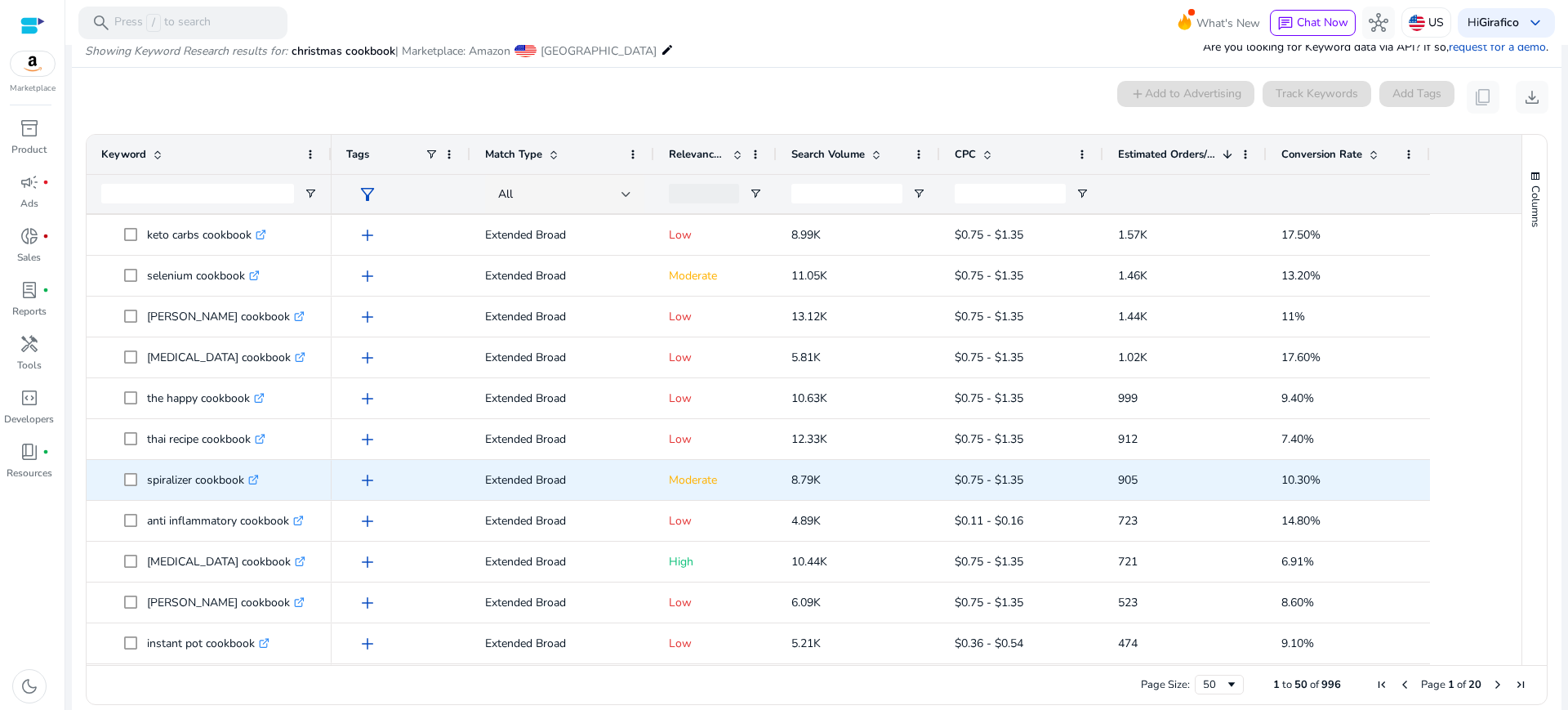
scroll to position [78, 0]
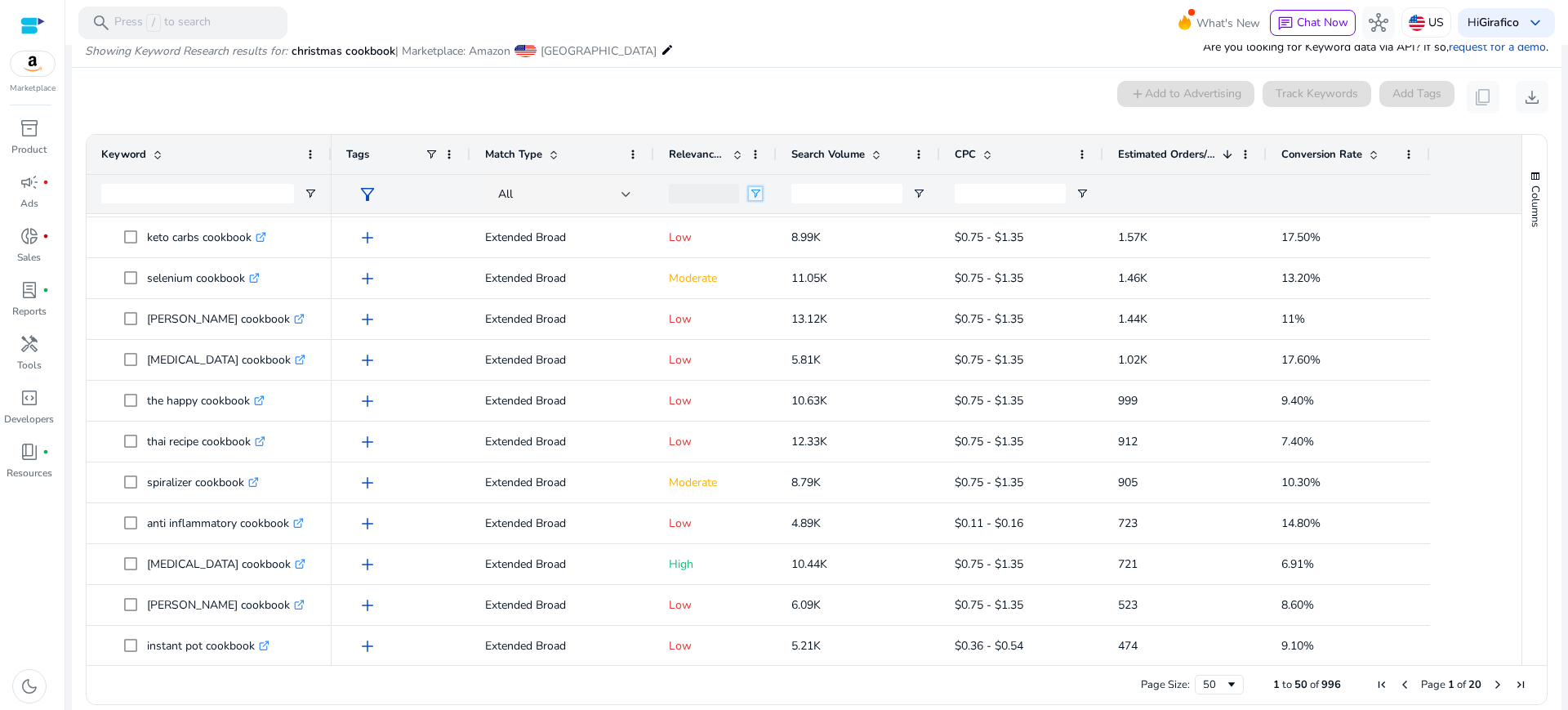
click at [758, 193] on span "Open Filter Menu" at bounding box center [755, 194] width 13 height 13
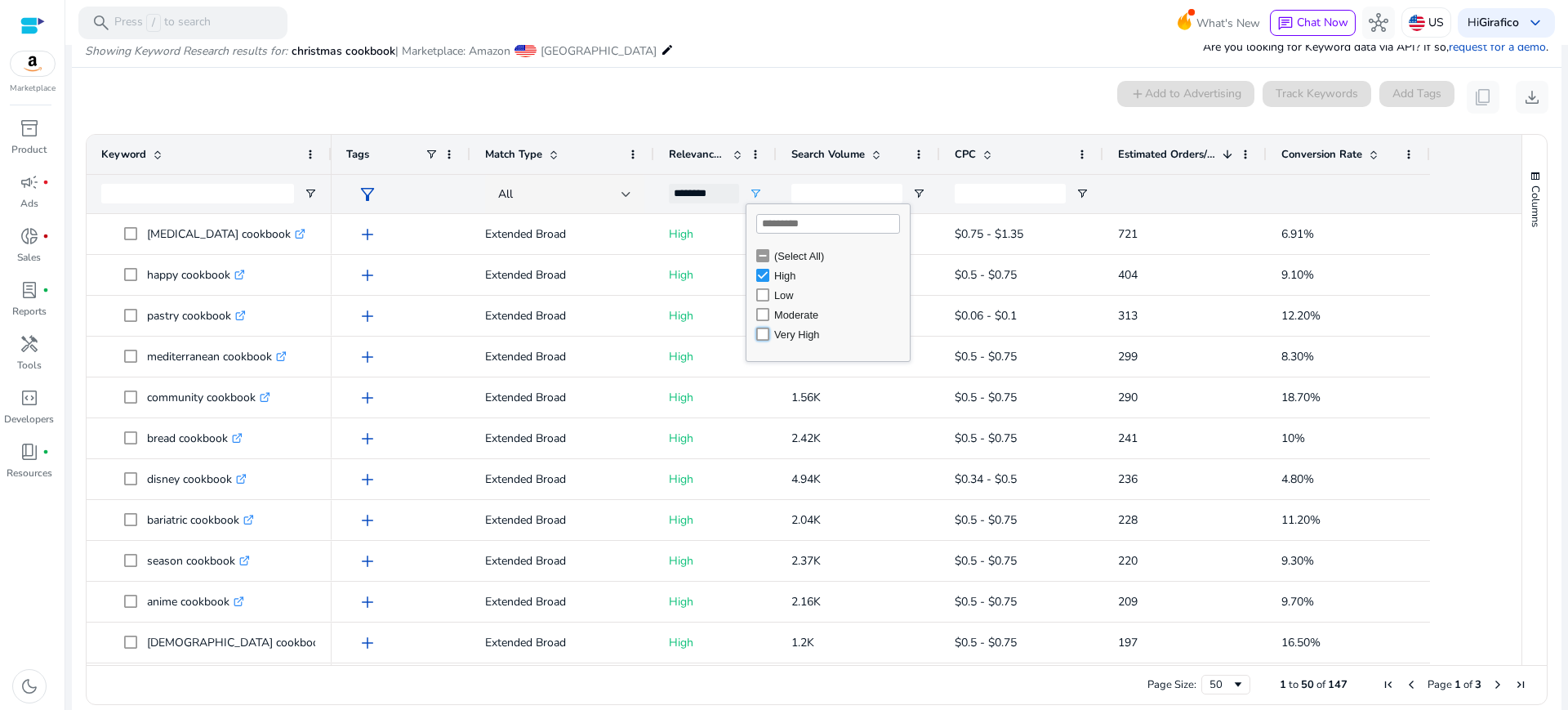
type input "**********"
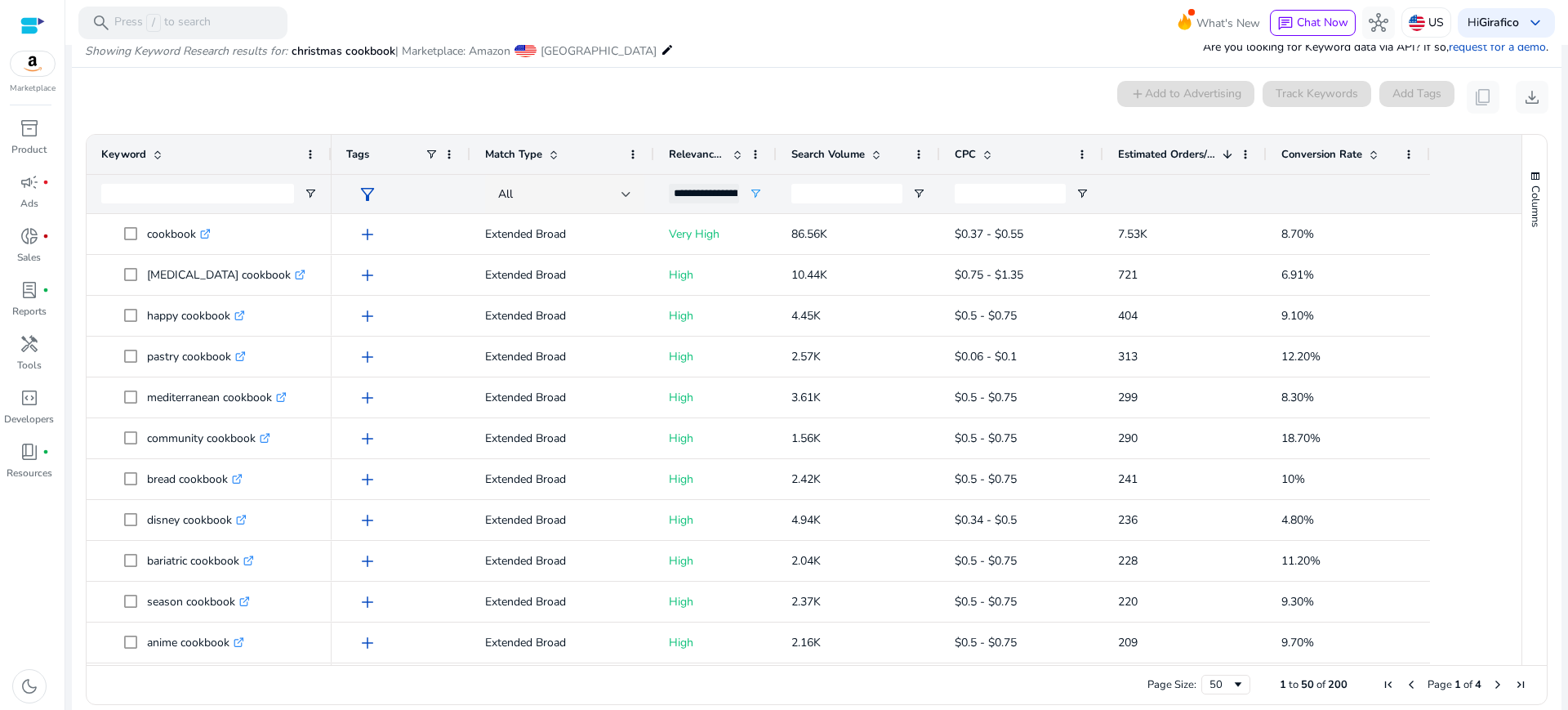
click at [546, 105] on div "0 keyword(s) selected add Add to Advertising Track Keywords Add Tags content_co…" at bounding box center [817, 97] width 1464 height 32
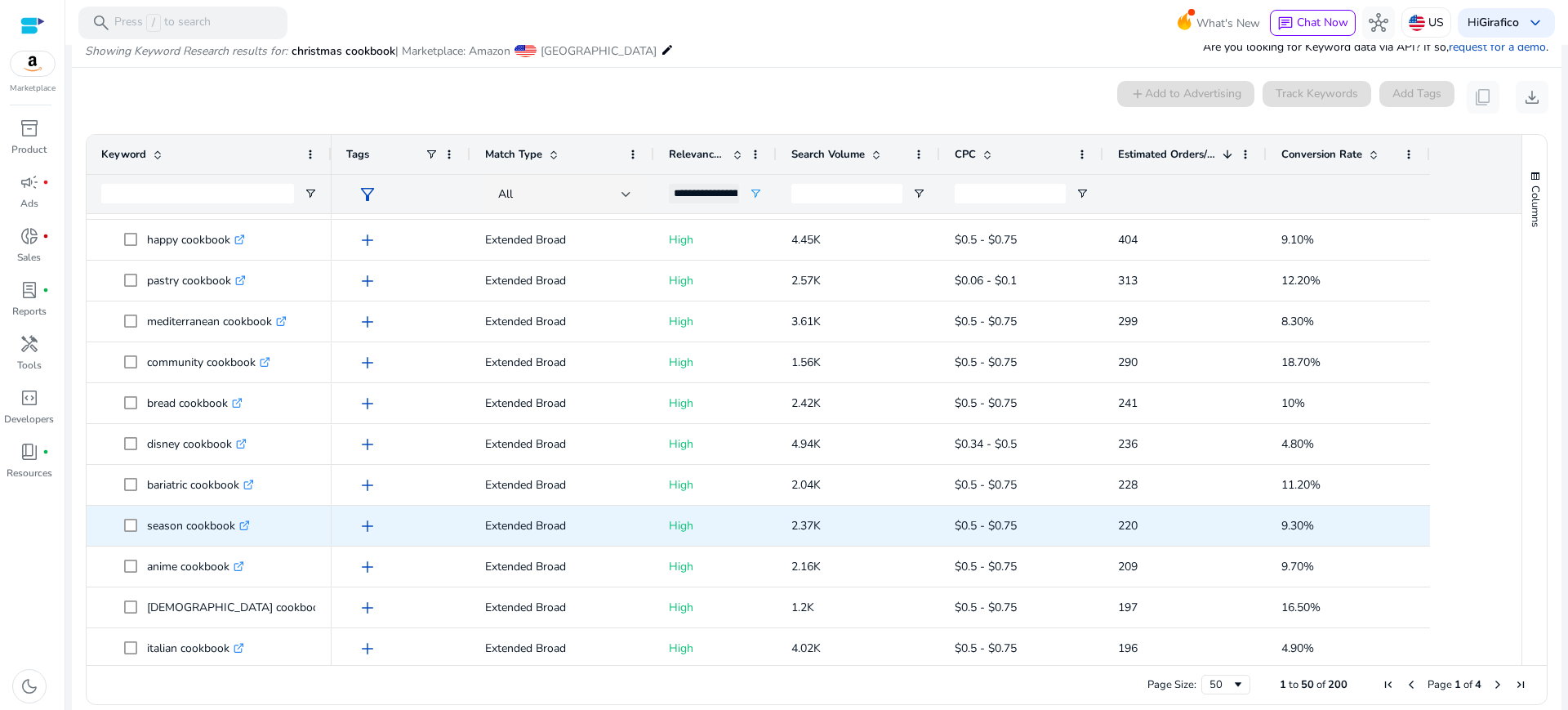
scroll to position [103, 0]
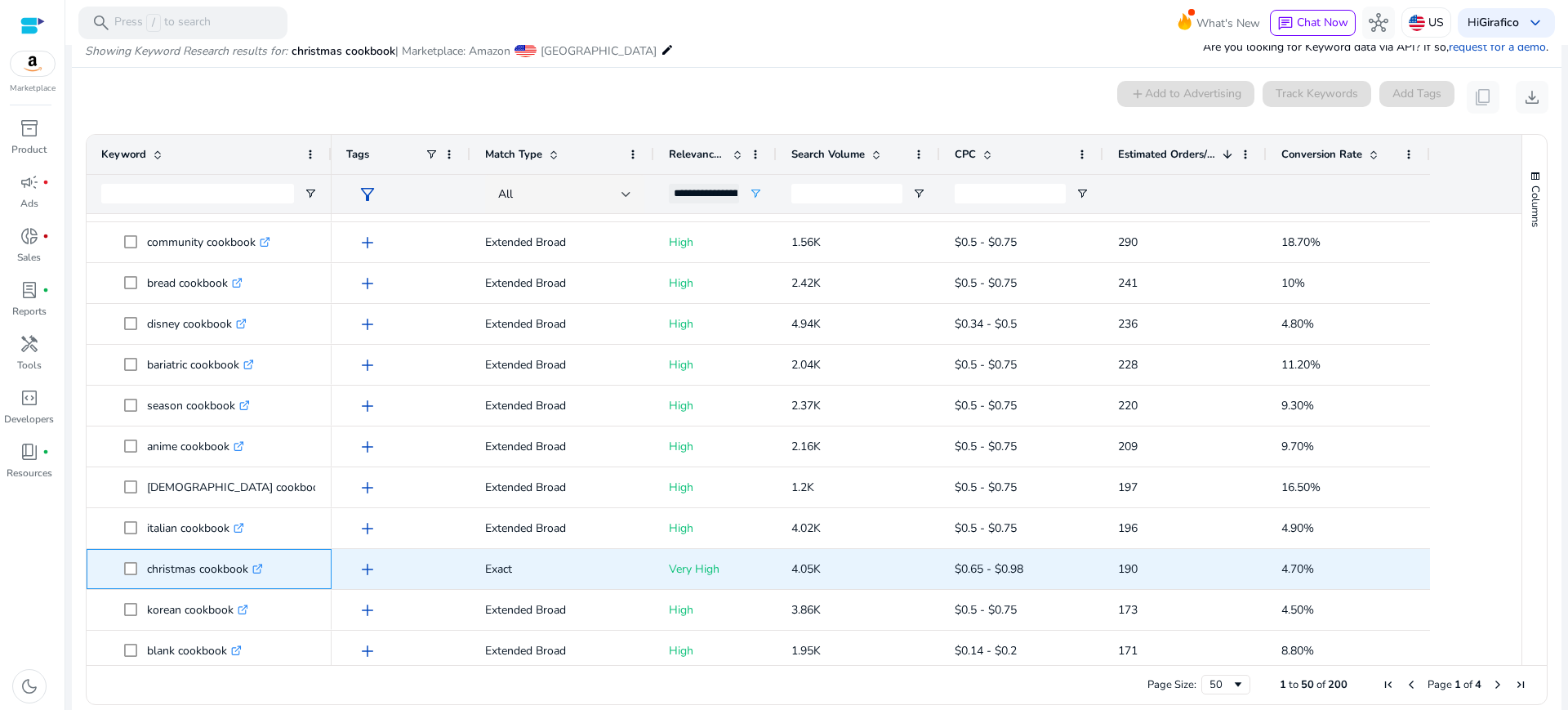
drag, startPoint x: 148, startPoint y: 573, endPoint x: 250, endPoint y: 574, distance: 102.0
click at [250, 574] on p "christmas cookbook .st0{fill:#2c8af8}" at bounding box center [205, 569] width 116 height 33
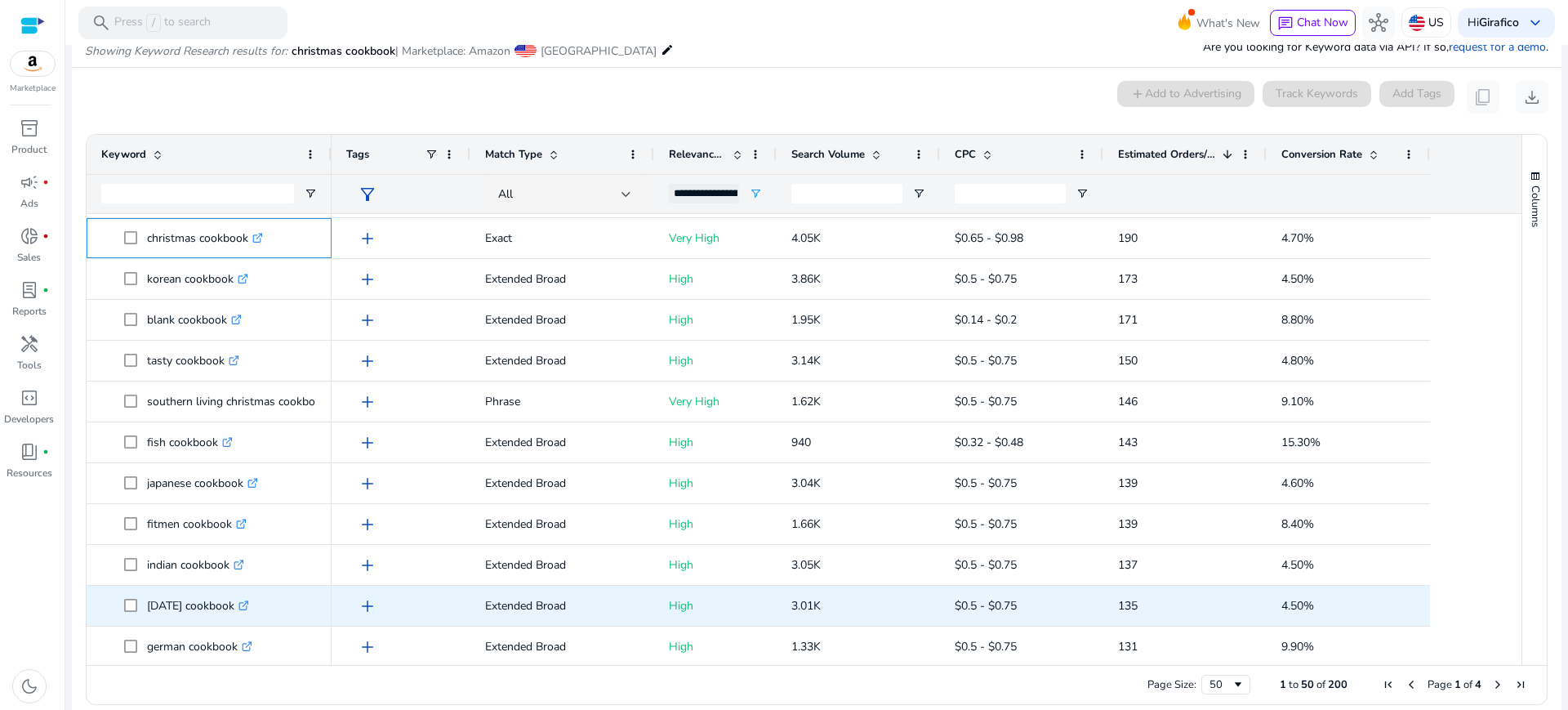
scroll to position [560, 0]
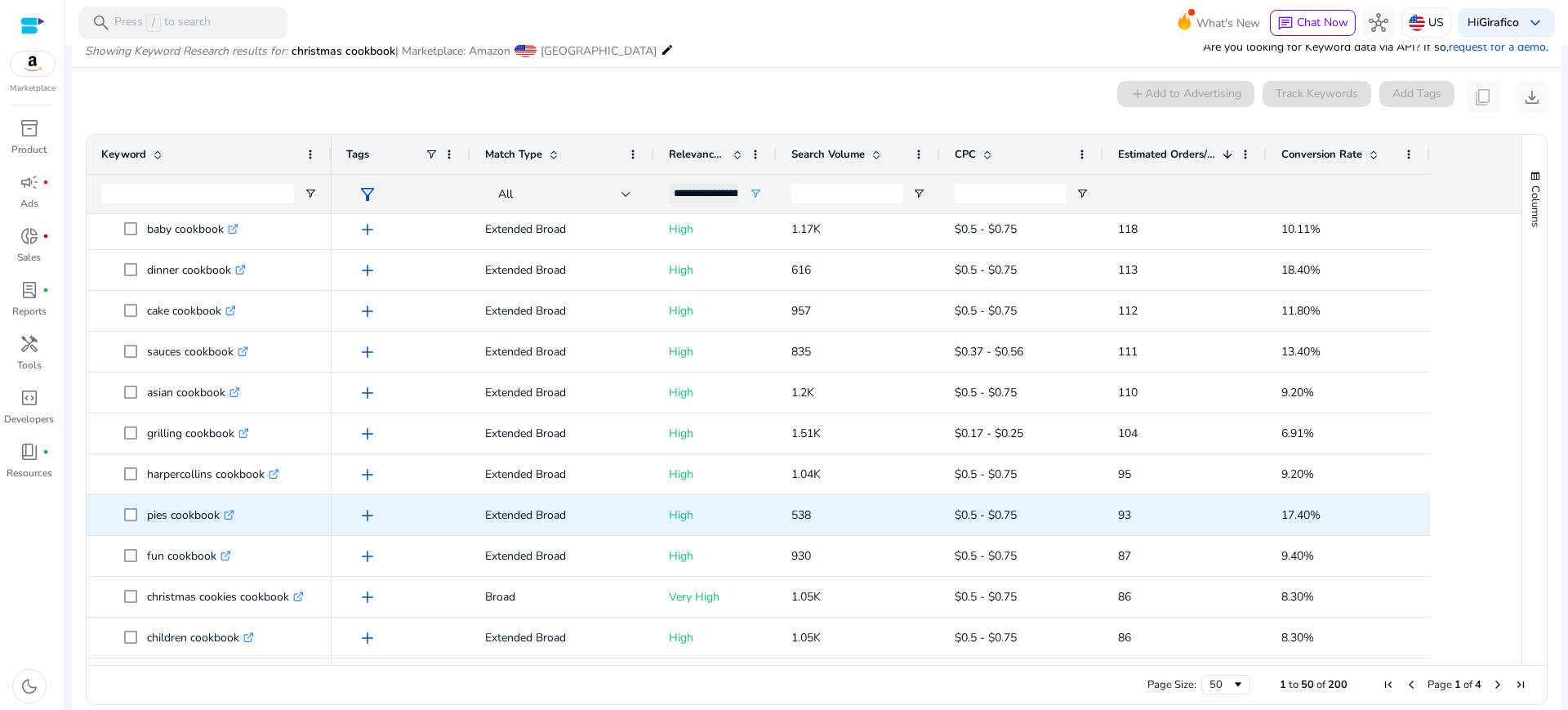
scroll to position [1151, 0]
drag, startPoint x: 144, startPoint y: 515, endPoint x: 225, endPoint y: 514, distance: 81.0
click at [225, 514] on span "pies cookbook .st0{fill:#2c8af8}" at bounding box center [220, 514] width 193 height 33
copy span "pies cookbook"
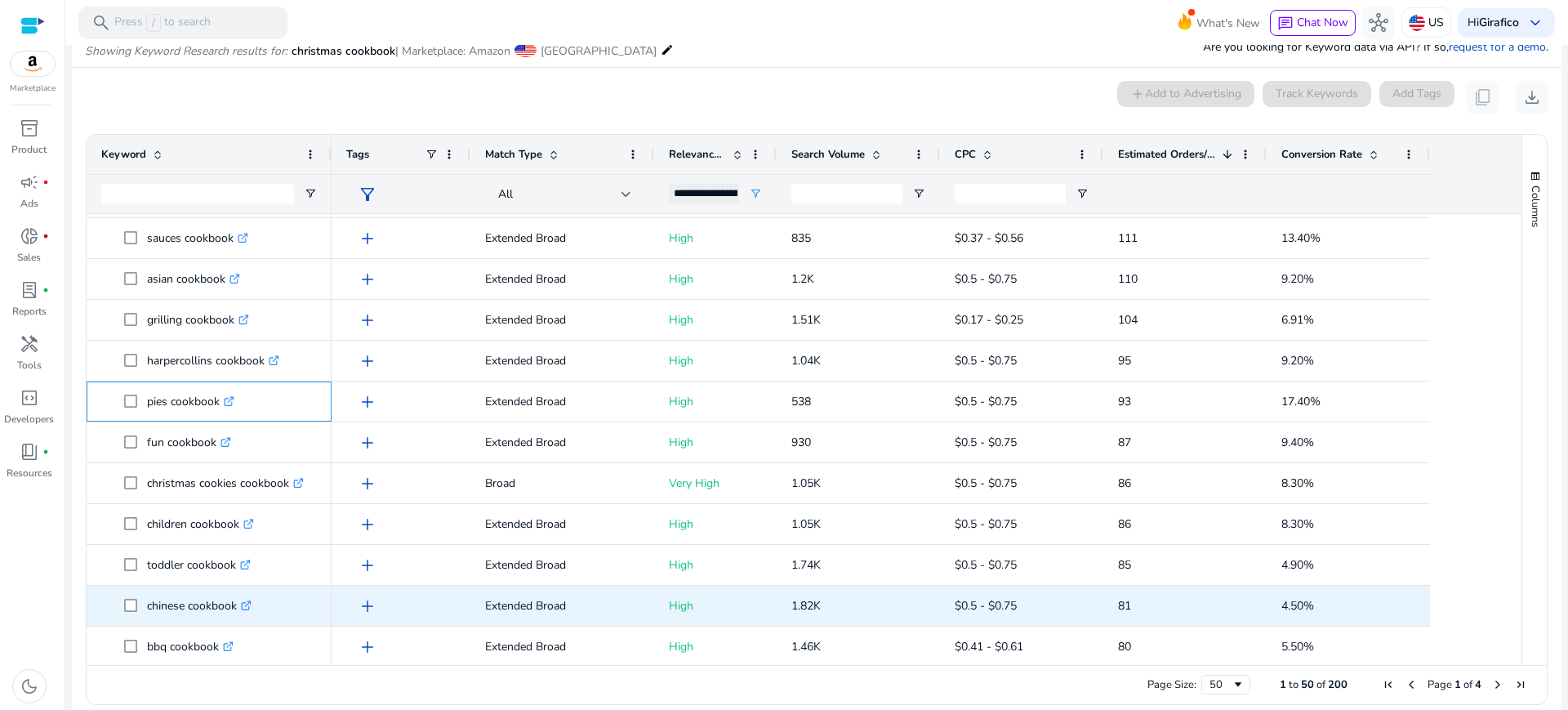
scroll to position [0, 0]
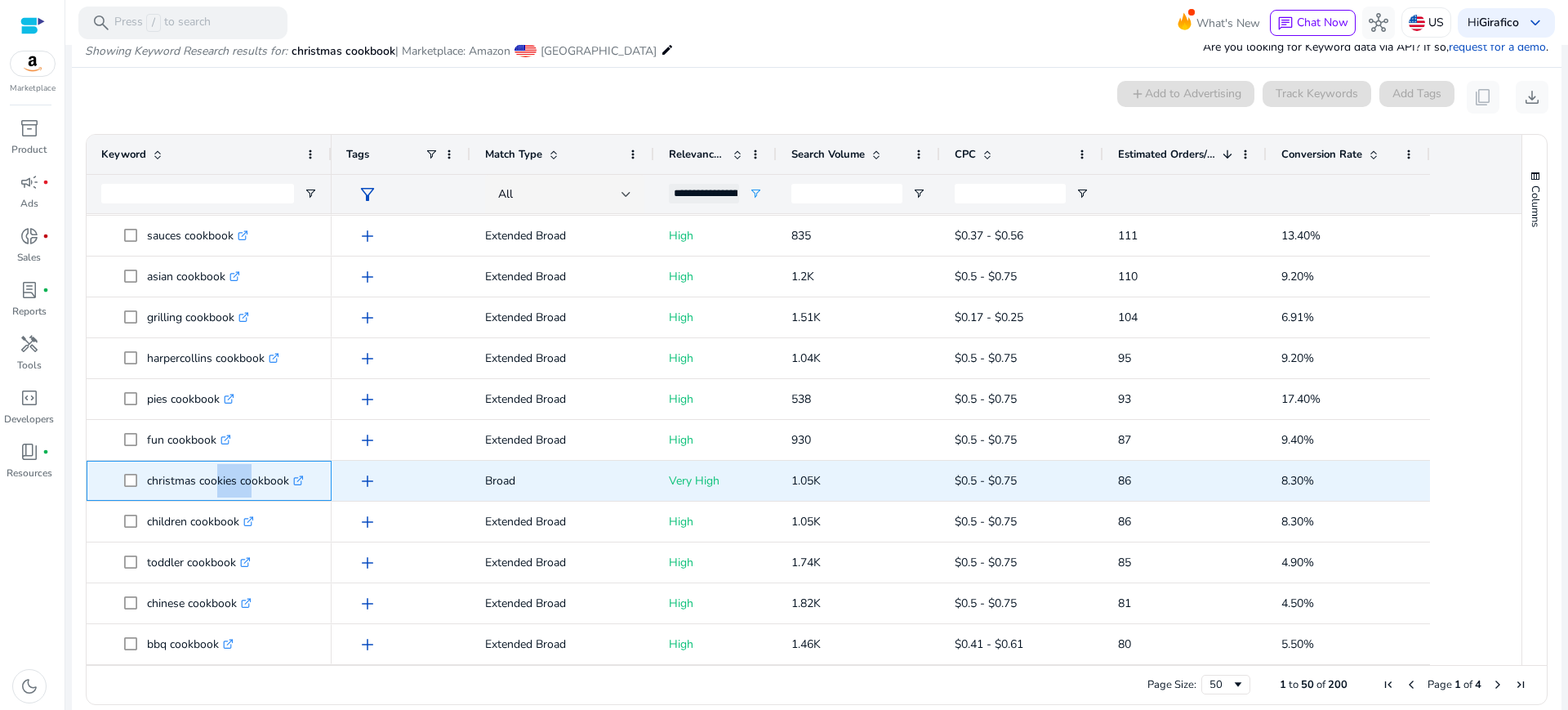
drag, startPoint x: 220, startPoint y: 482, endPoint x: 244, endPoint y: 484, distance: 24.1
click at [244, 484] on p "christmas cookies cookbook .st0{fill:#2c8af8}" at bounding box center [225, 481] width 157 height 33
click at [151, 486] on p "christmas cookies cookbook .st0{fill:#2c8af8}" at bounding box center [225, 481] width 157 height 33
drag, startPoint x: 145, startPoint y: 480, endPoint x: 294, endPoint y: 489, distance: 149.3
click at [294, 489] on span "christmas cookies cookbook .st0{fill:#2c8af8}" at bounding box center [220, 481] width 193 height 33
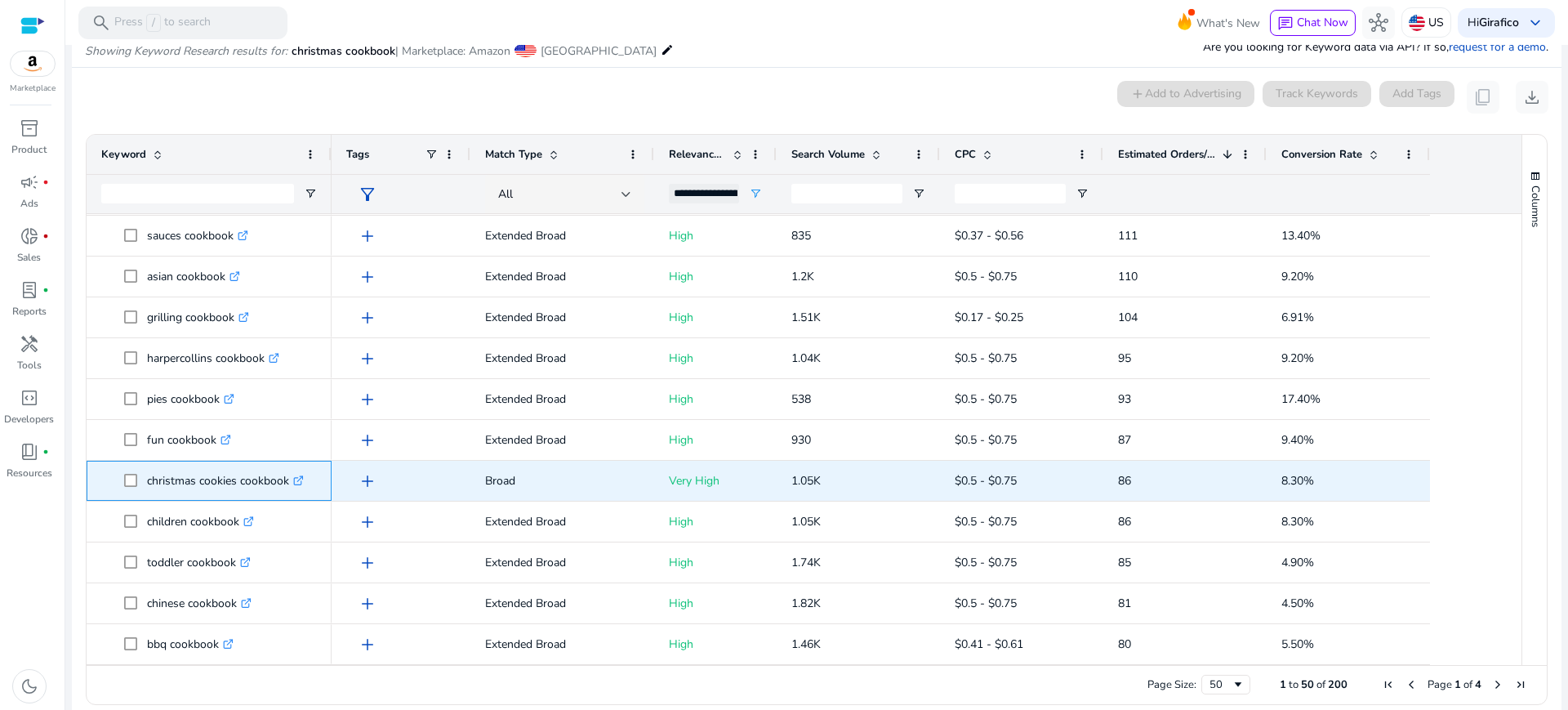
copy span "christmas cookies cookbook"
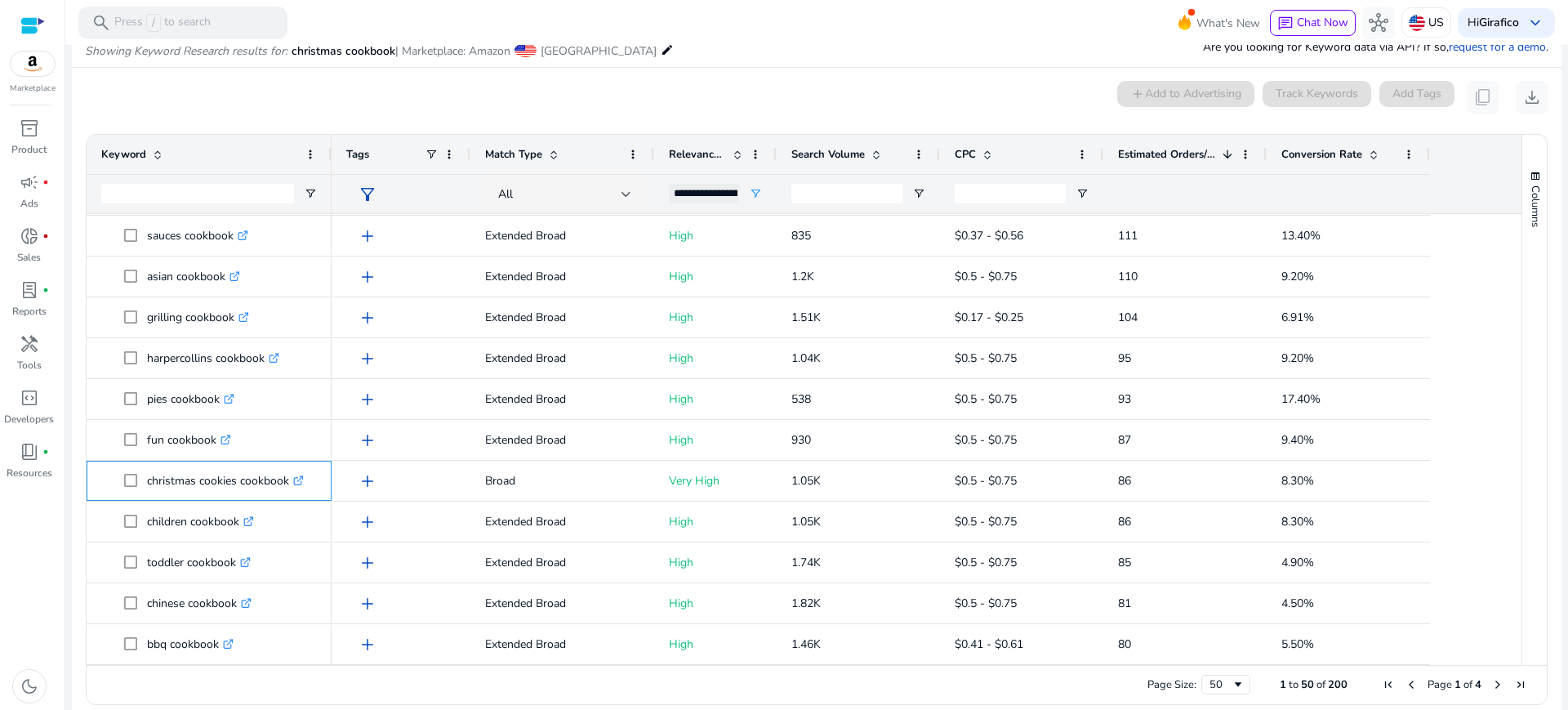
copy span "christmas cookies cookbook"
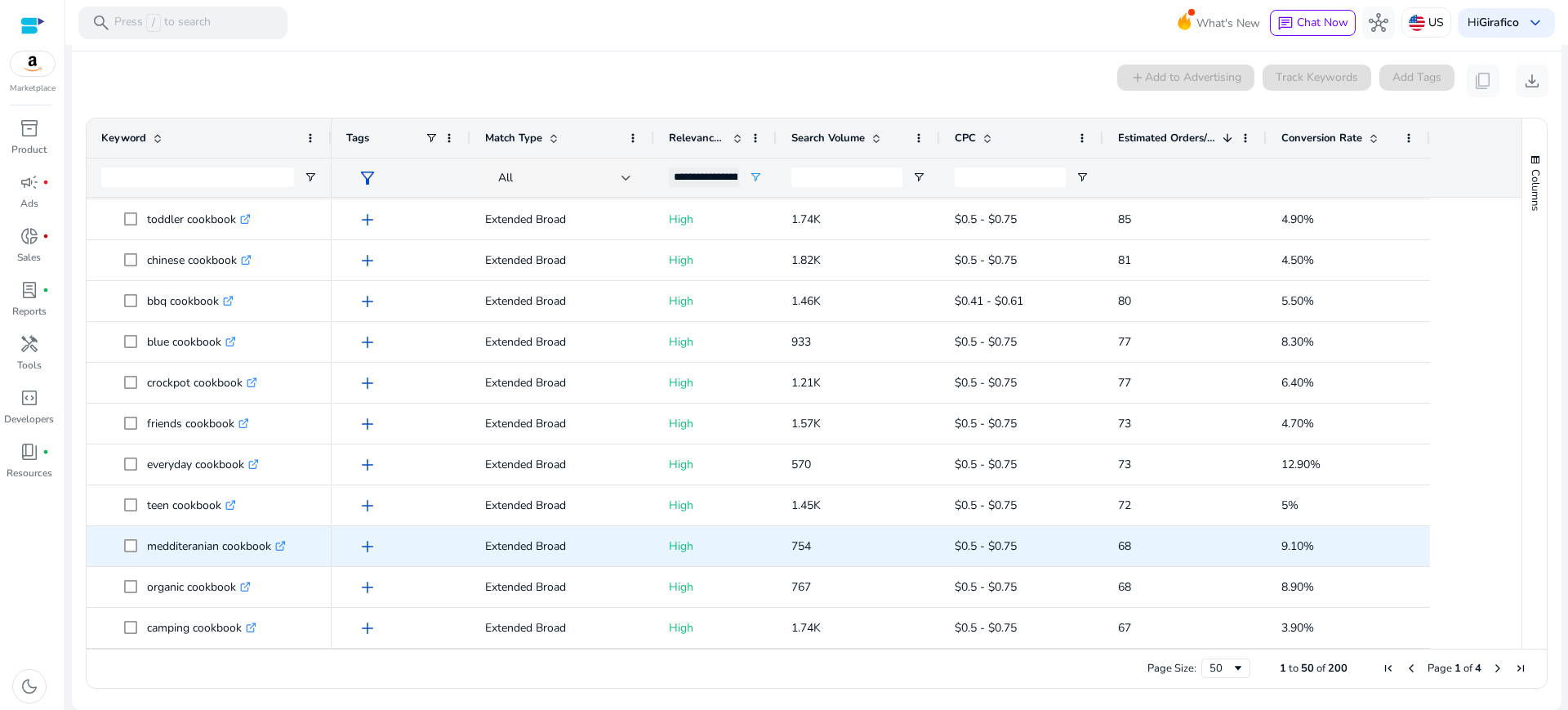
scroll to position [210, 0]
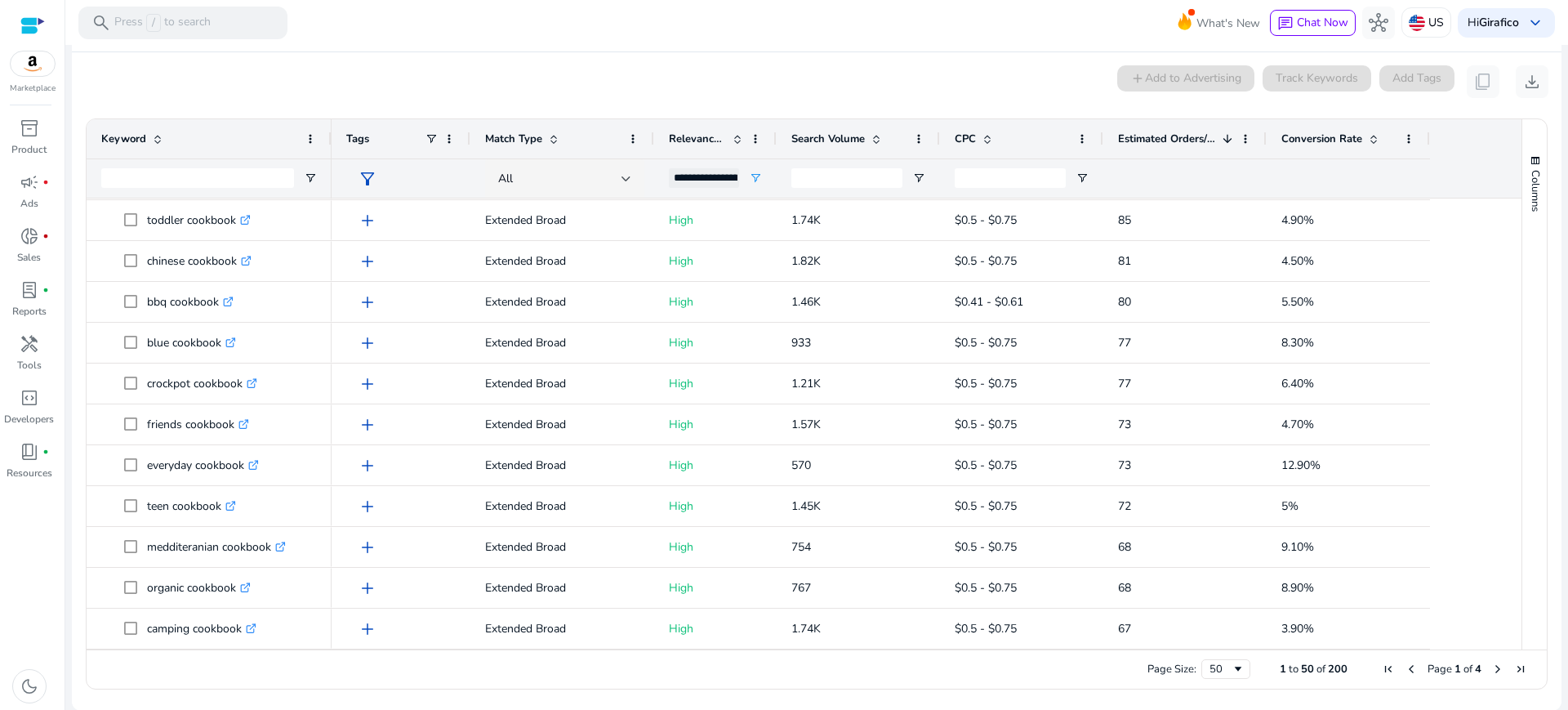
click at [1491, 668] on span "Next Page" at bounding box center [1498, 669] width 13 height 13
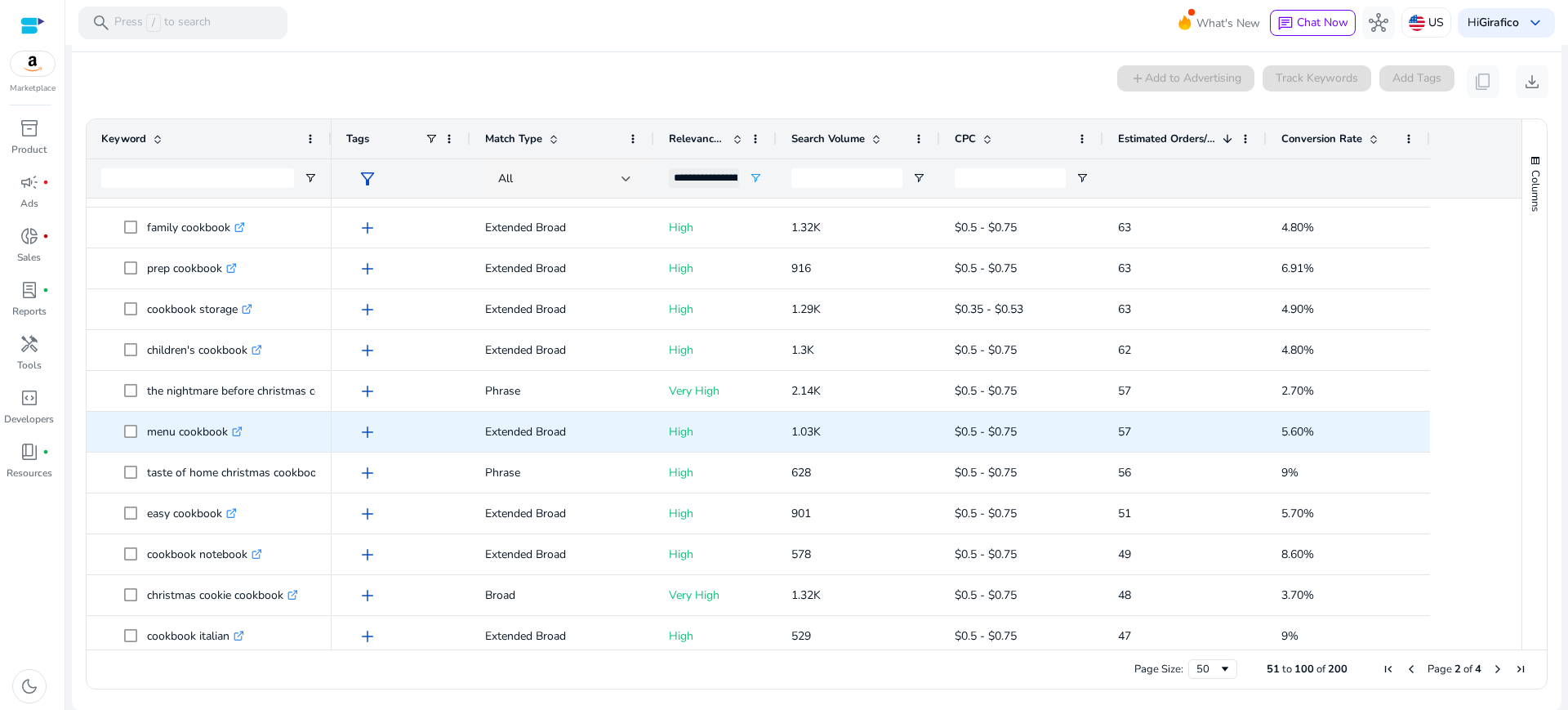
scroll to position [42, 0]
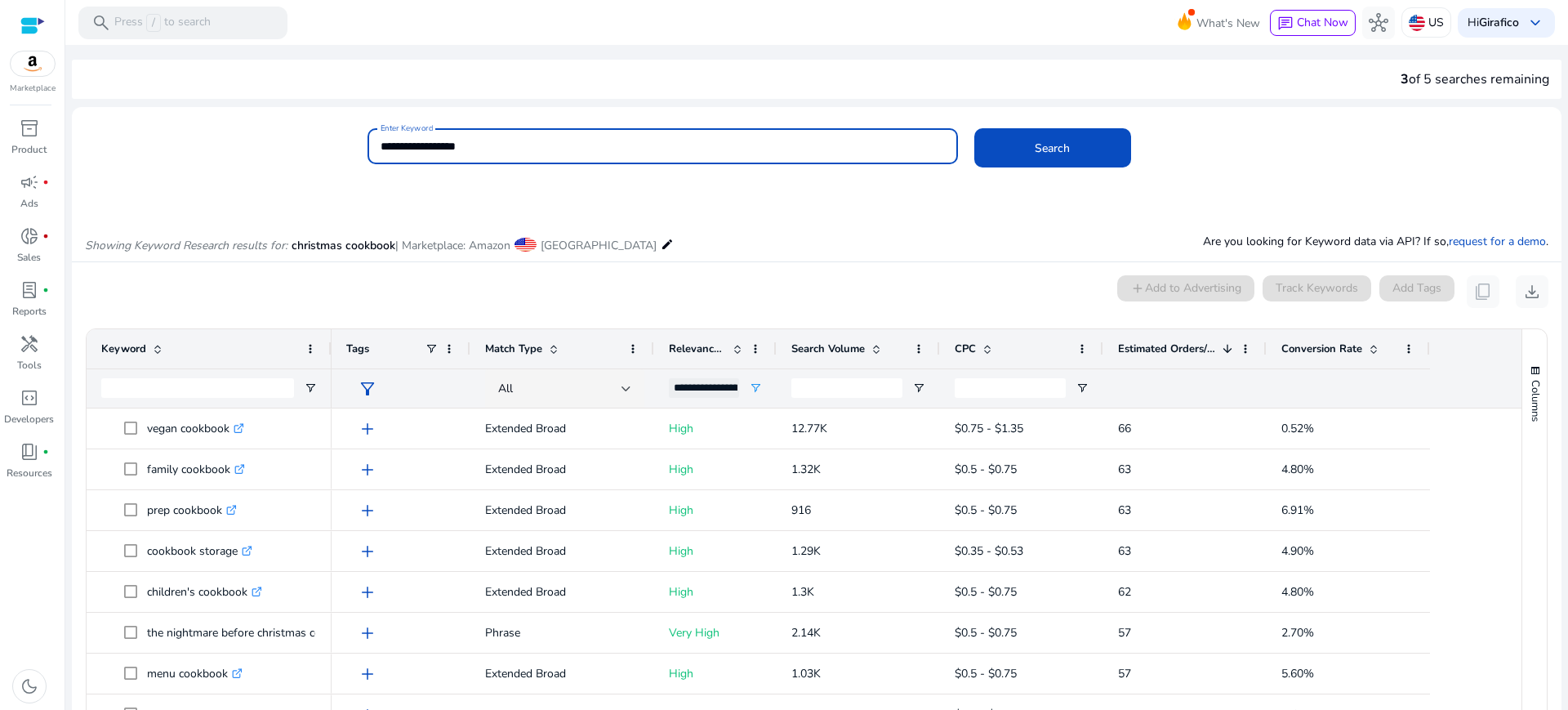
drag, startPoint x: 497, startPoint y: 151, endPoint x: 355, endPoint y: 151, distance: 142.0
click at [355, 151] on div "**********" at bounding box center [809, 155] width 1476 height 53
paste input "********"
type input "**********"
click at [975, 128] on button "Search" at bounding box center [1053, 147] width 157 height 39
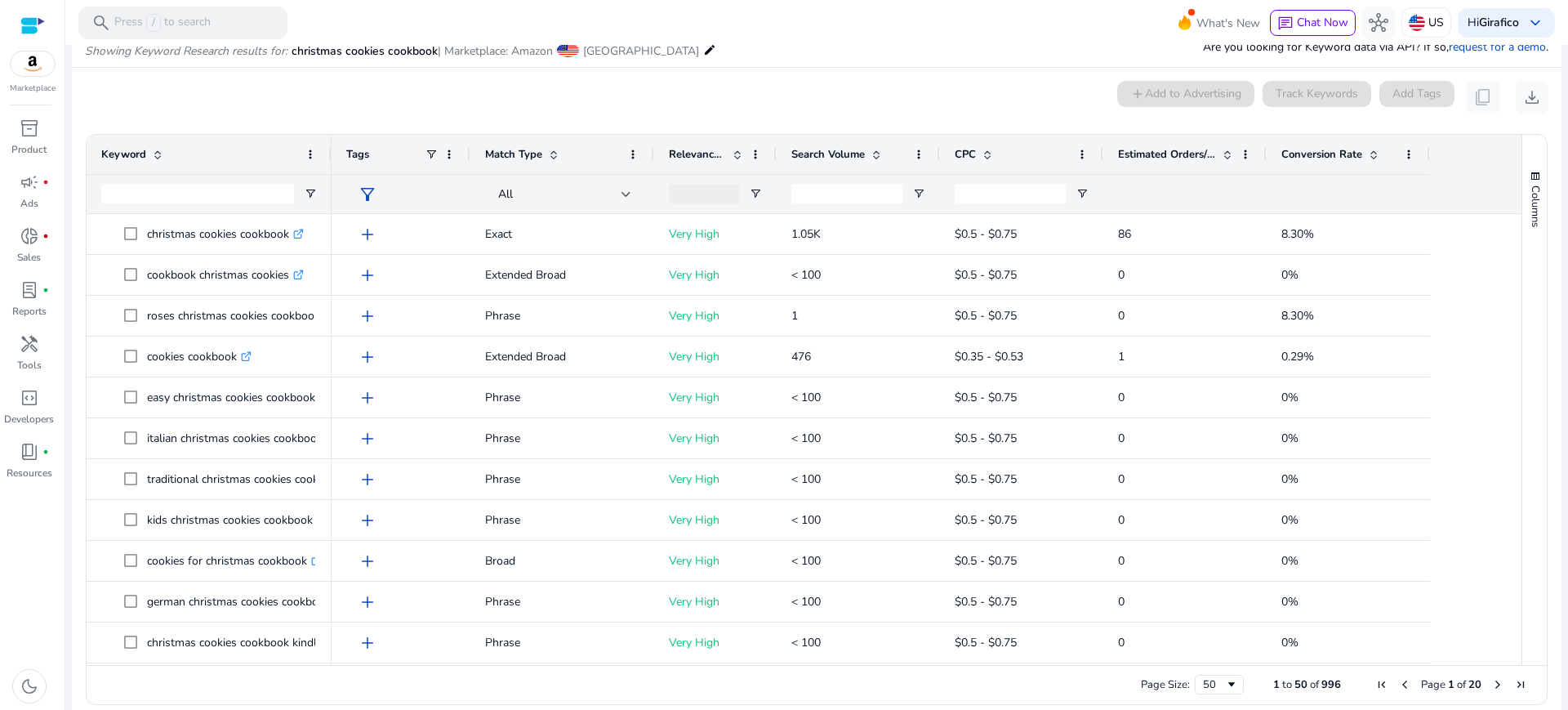
click at [1159, 156] on span "Estimated Orders/Month" at bounding box center [1167, 155] width 98 height 15
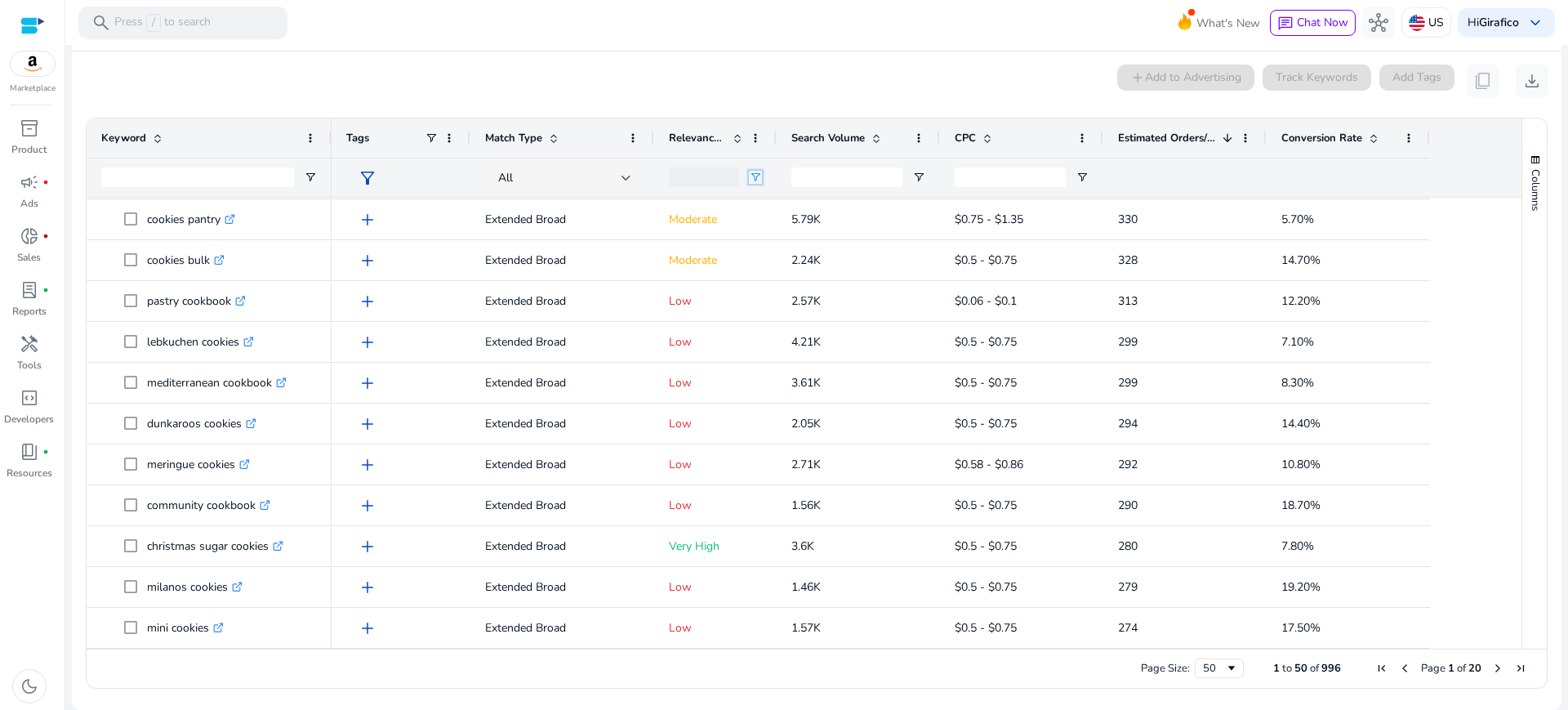
click at [755, 171] on span "Open Filter Menu" at bounding box center [755, 177] width 13 height 13
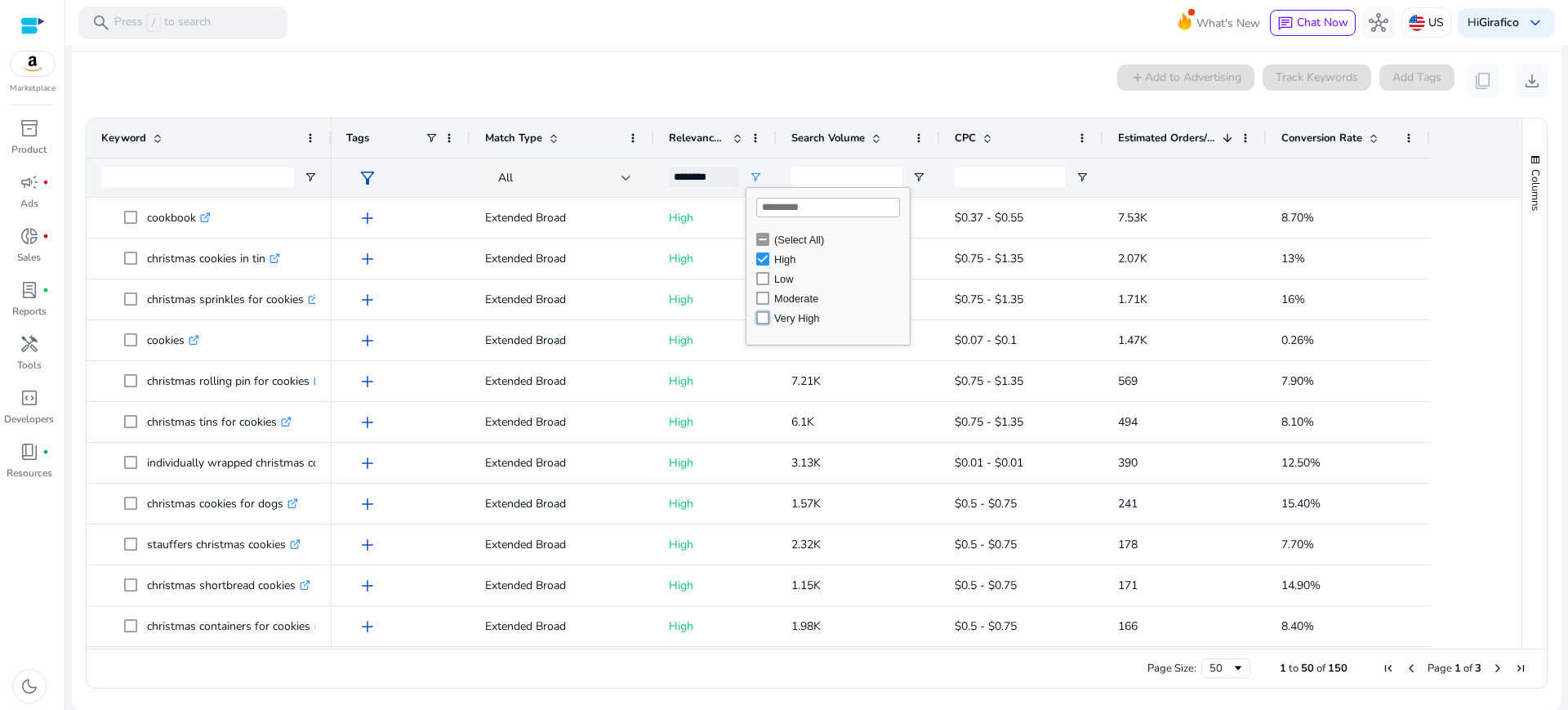
type input "**********"
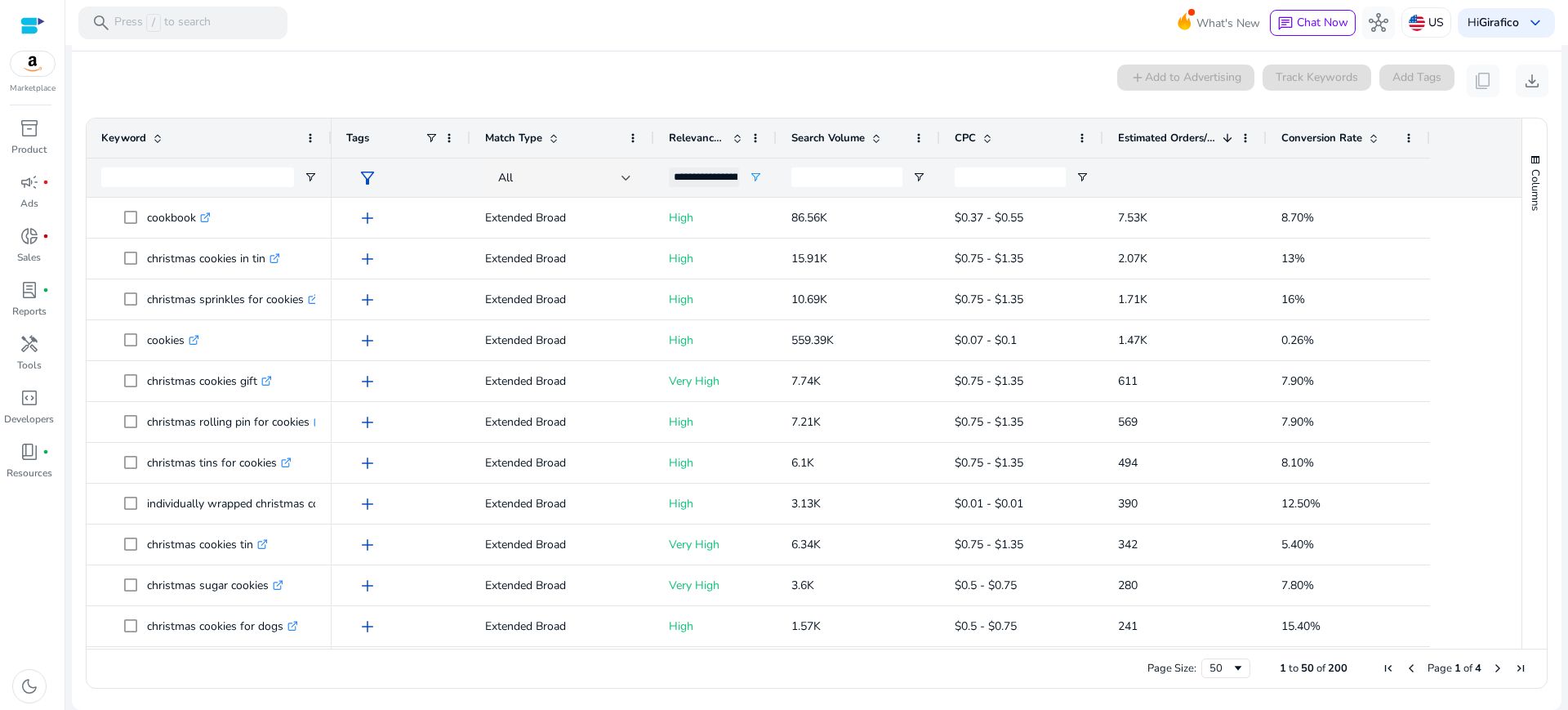
click at [902, 144] on div "Search Volume" at bounding box center [849, 137] width 116 height 31
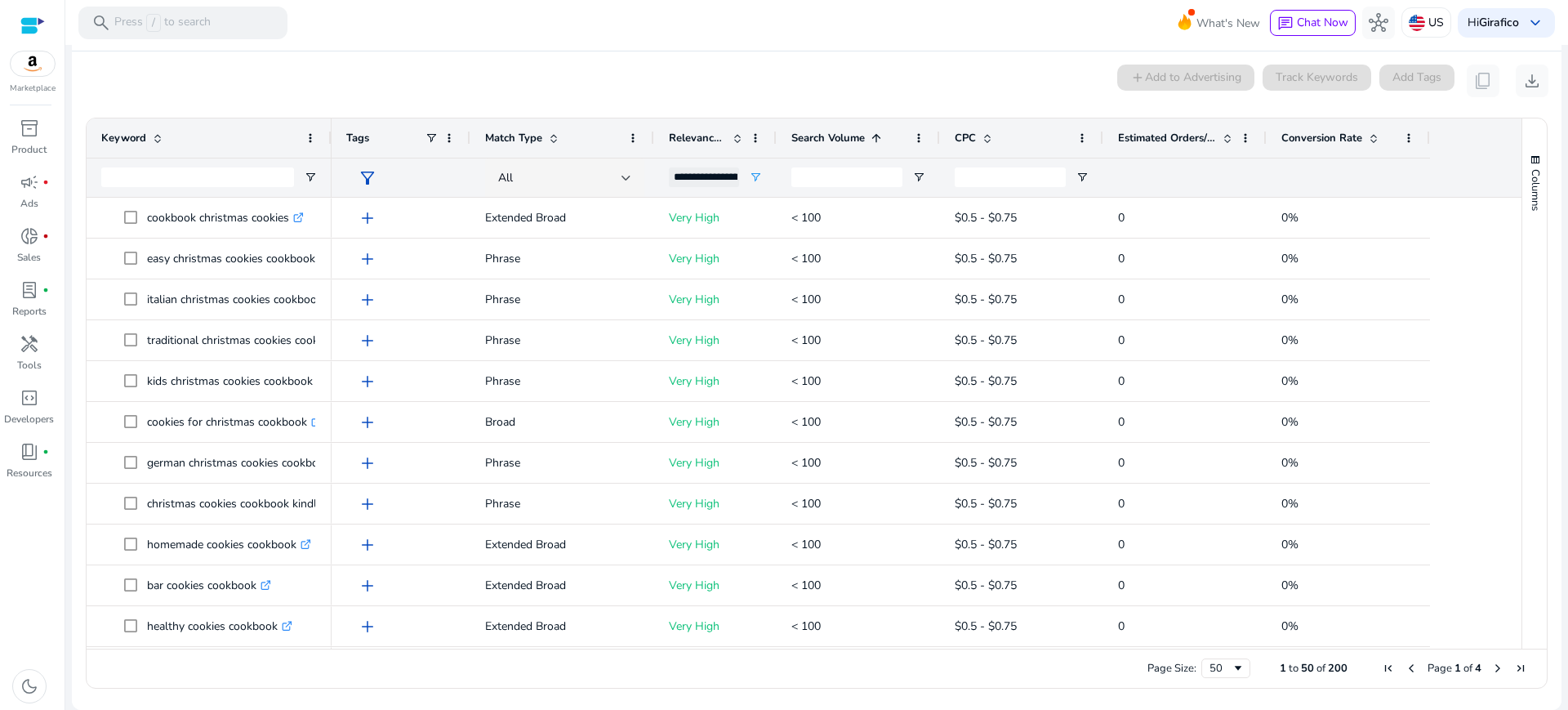
click at [1172, 136] on span "Estimated Orders/Month" at bounding box center [1167, 138] width 98 height 15
click at [1157, 142] on span "Estimated Orders/Month" at bounding box center [1167, 138] width 98 height 15
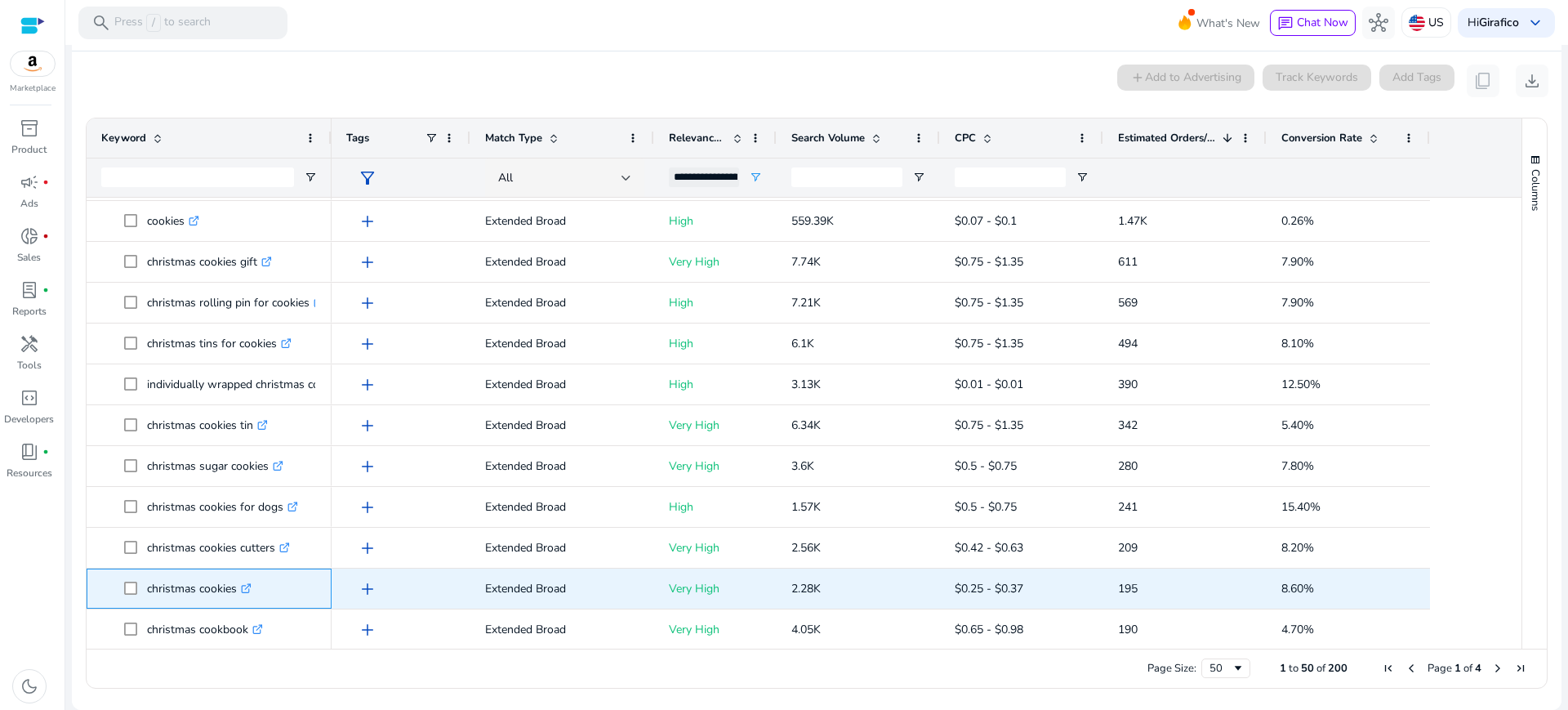
drag, startPoint x: 145, startPoint y: 593, endPoint x: 239, endPoint y: 603, distance: 94.5
click at [239, 603] on span "christmas cookies .st0{fill:#2c8af8}" at bounding box center [220, 588] width 193 height 33
copy span "christmas cookies"
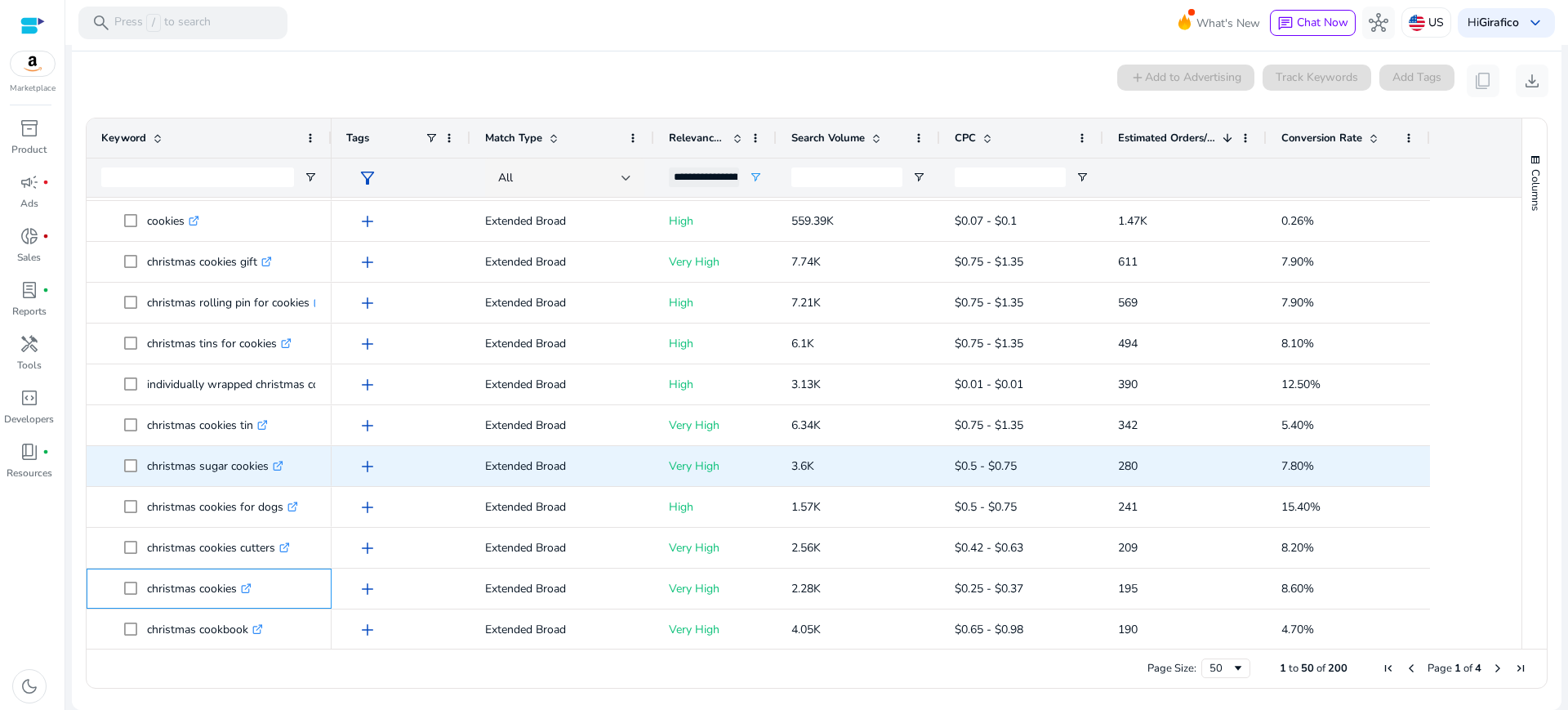
scroll to position [209, 0]
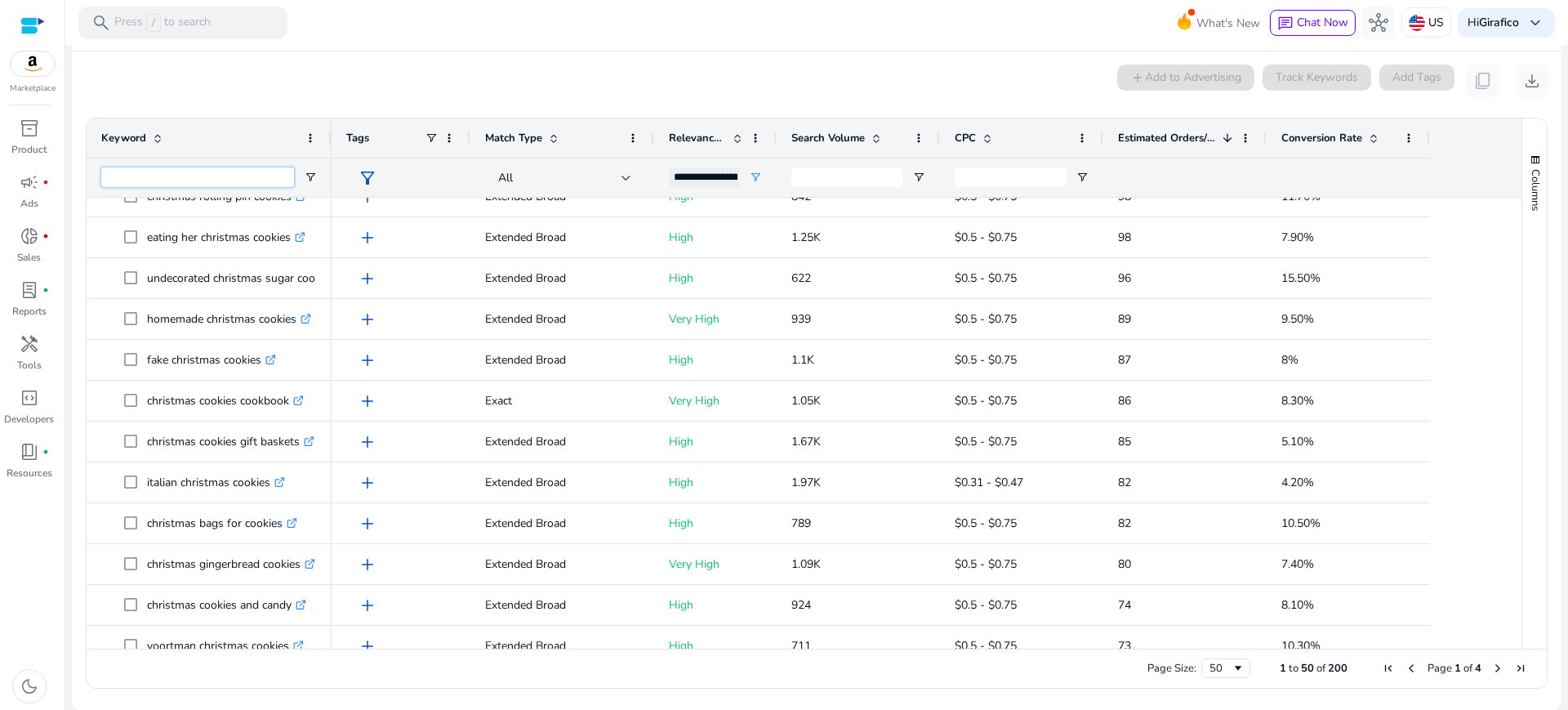
click at [254, 183] on input "Keyword Filter Input" at bounding box center [198, 177] width 193 height 20
type input "****"
type input "***"
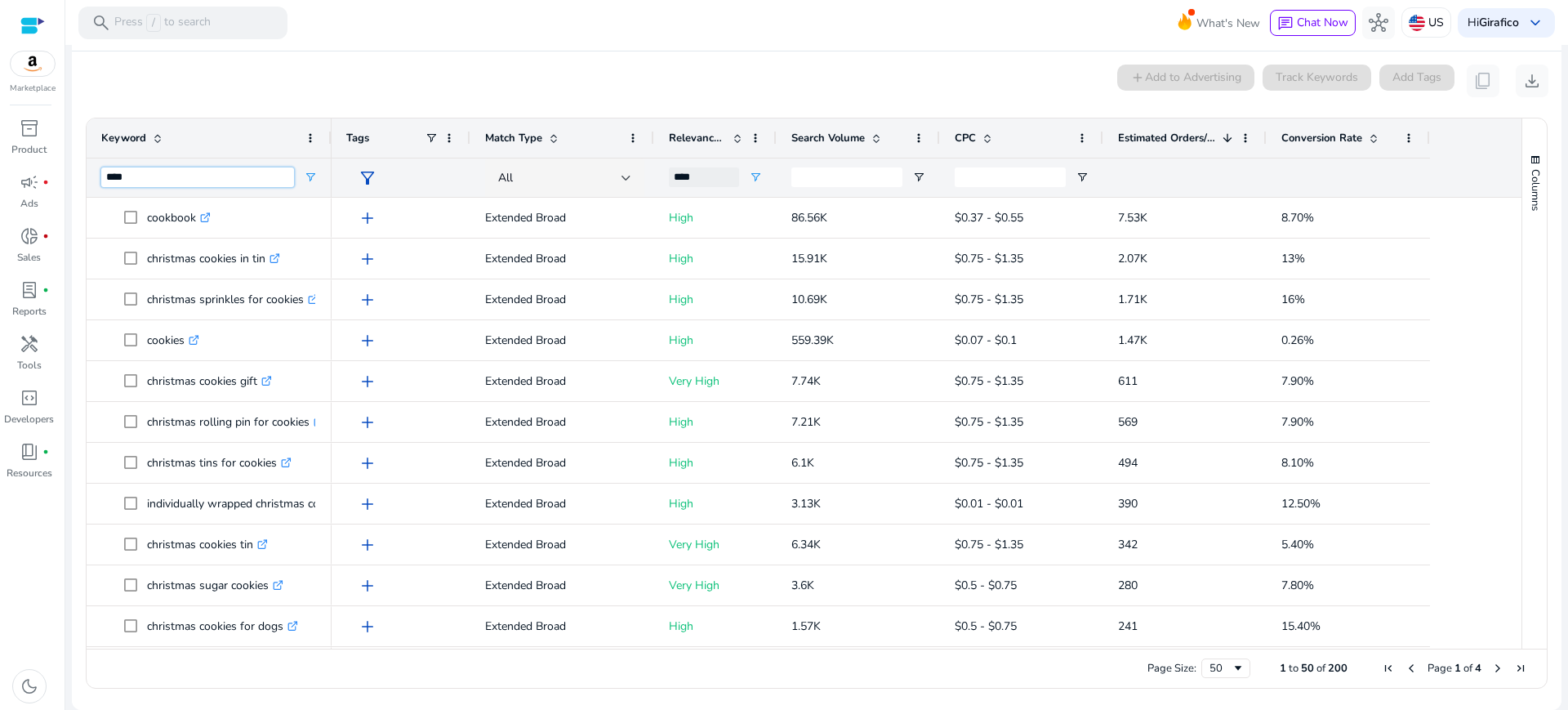
type input "*****"
type input "**********"
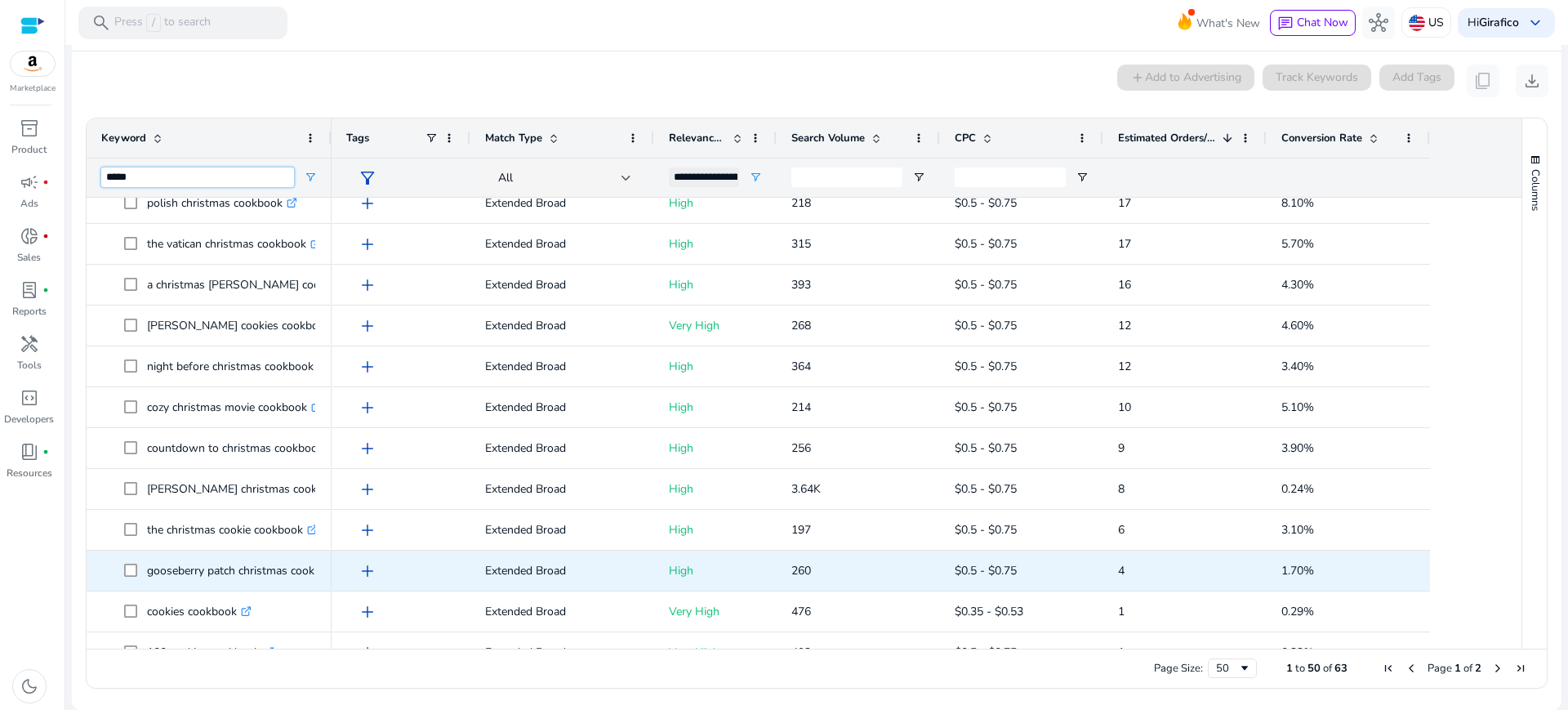
type input "*****"
drag, startPoint x: 148, startPoint y: 568, endPoint x: 320, endPoint y: 574, distance: 172.1
click at [320, 574] on div "gooseberry patch christmas cookbook .st0{fill:#2c8af8}" at bounding box center [209, 571] width 245 height 40
copy span "gooseberry patch christmas cookbook .st0{fill:#2c8af8}"
